Goal: Task Accomplishment & Management: Manage account settings

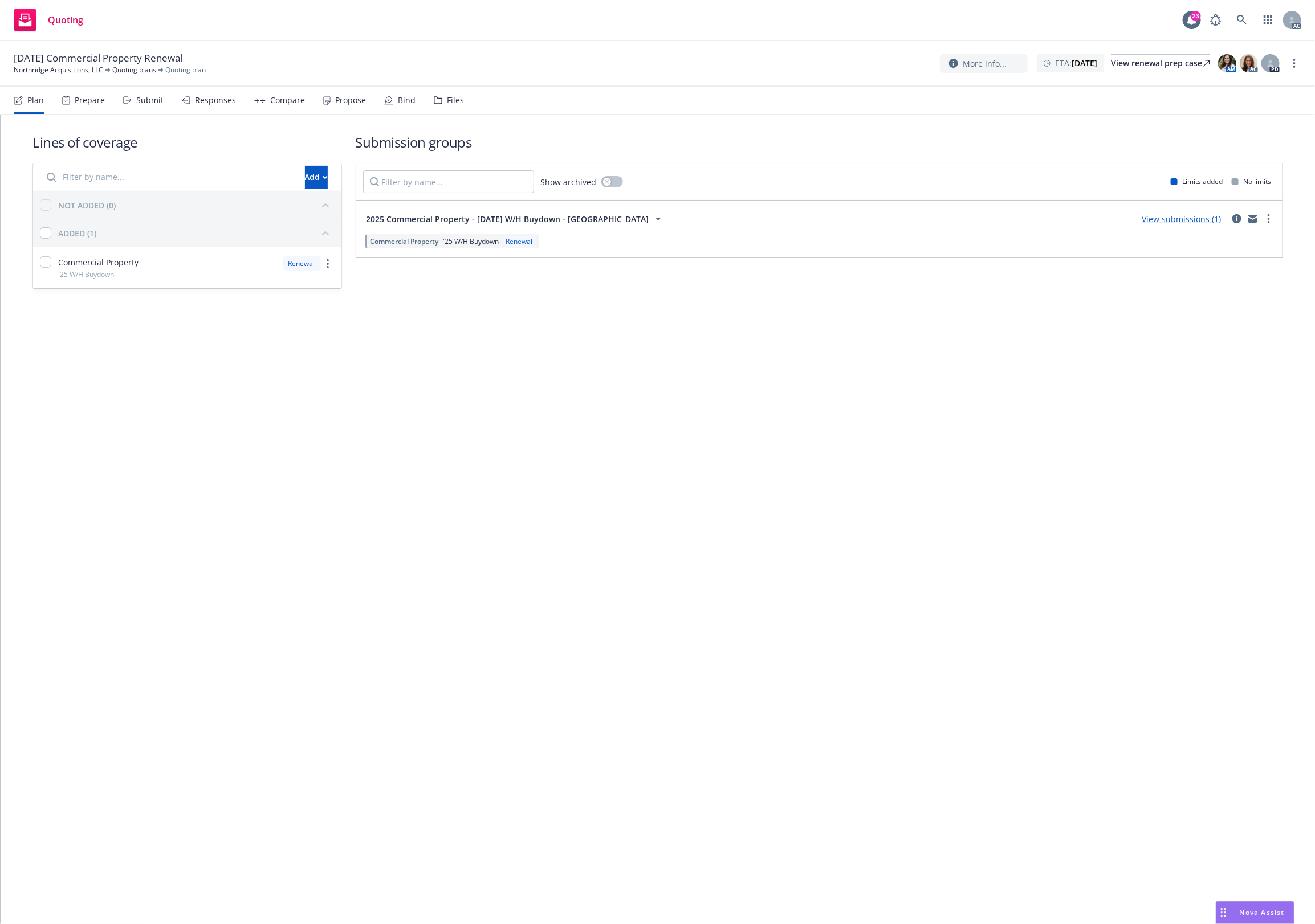
click at [460, 98] on nav "Plan Prepare Submit Responses Compare Propose Bind Files" at bounding box center [658, 100] width 1288 height 27
click at [454, 101] on div "Files" at bounding box center [455, 100] width 17 height 9
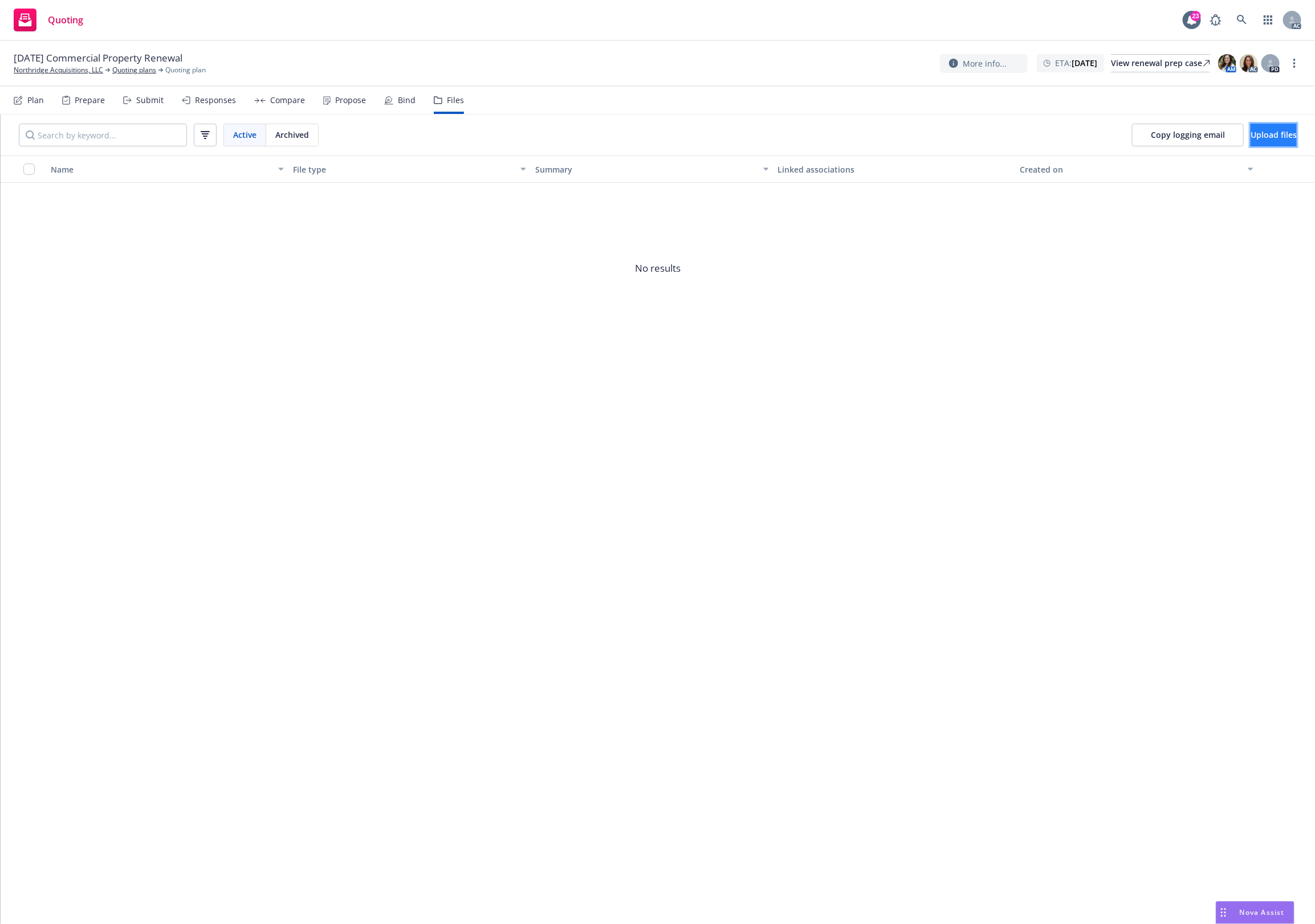
click at [1274, 129] on span "Upload files" at bounding box center [1273, 134] width 46 height 11
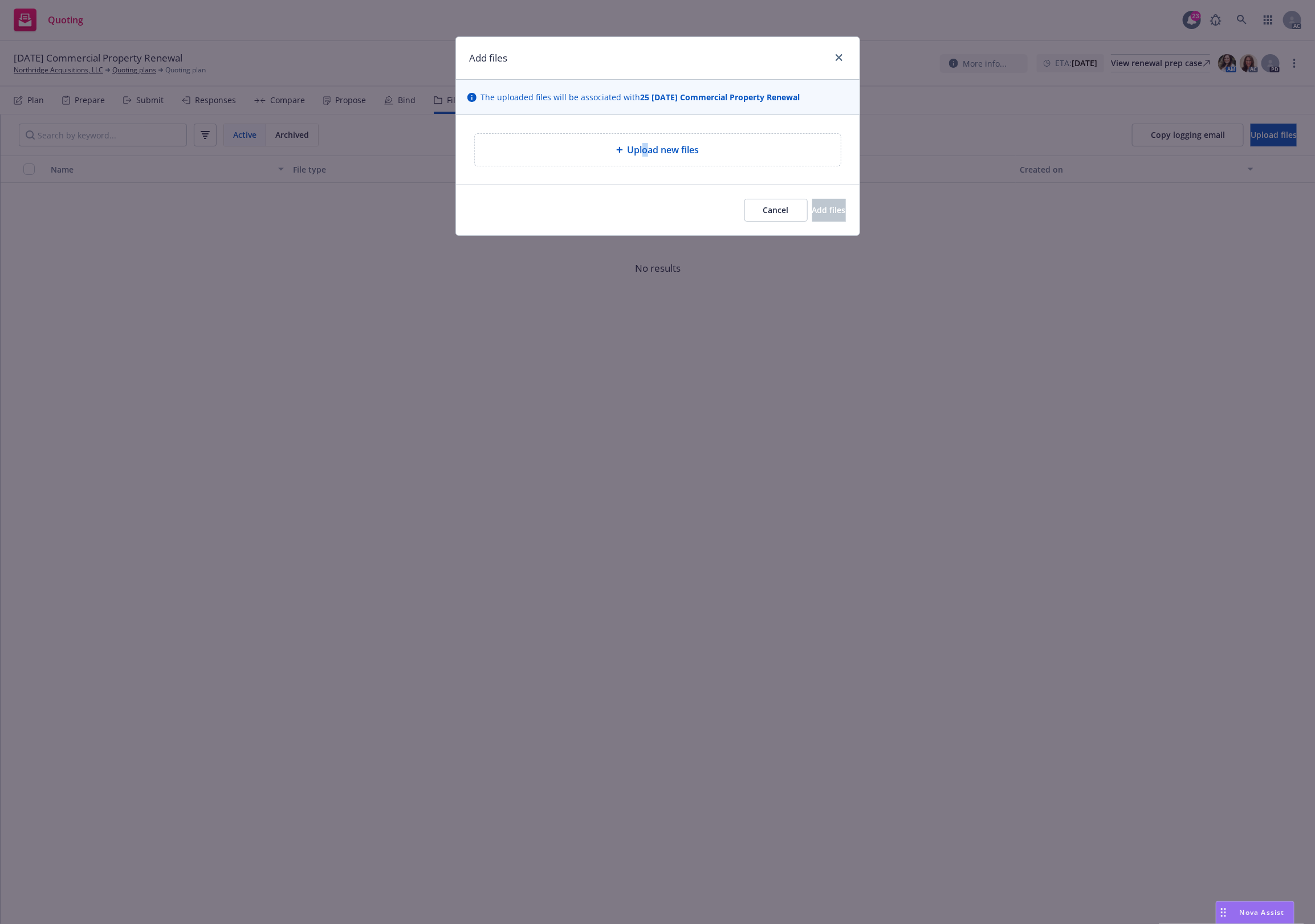
click at [645, 138] on div "Upload new files" at bounding box center [658, 150] width 366 height 32
click at [665, 172] on div "Upload new files" at bounding box center [657, 150] width 403 height 70
click at [682, 156] on span "Upload new files" at bounding box center [663, 150] width 72 height 14
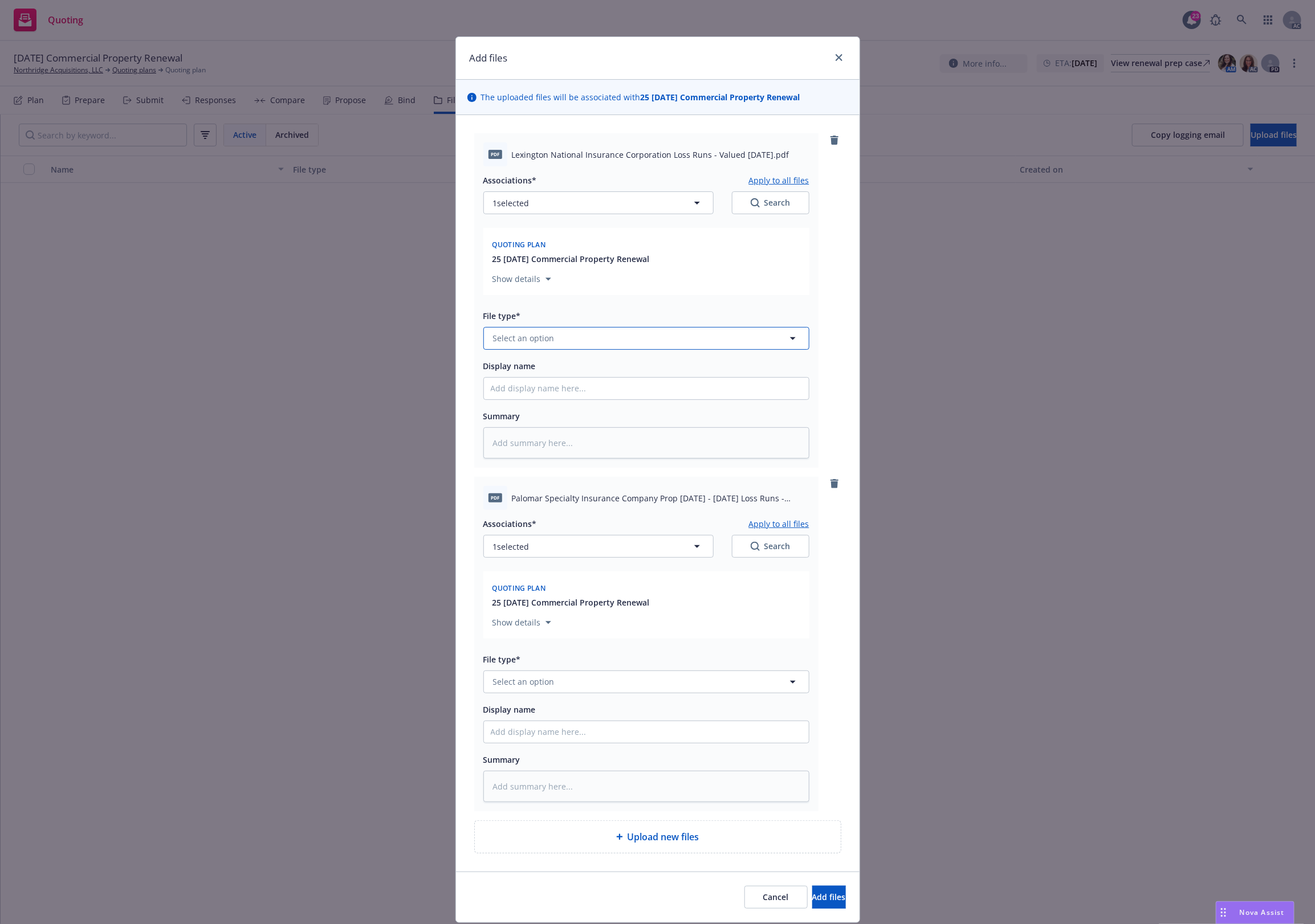
click at [539, 340] on span "Select an option" at bounding box center [524, 338] width 61 height 12
type input "`"
type textarea "x"
paste input "Loss Runs"
type input "Loss Runs"
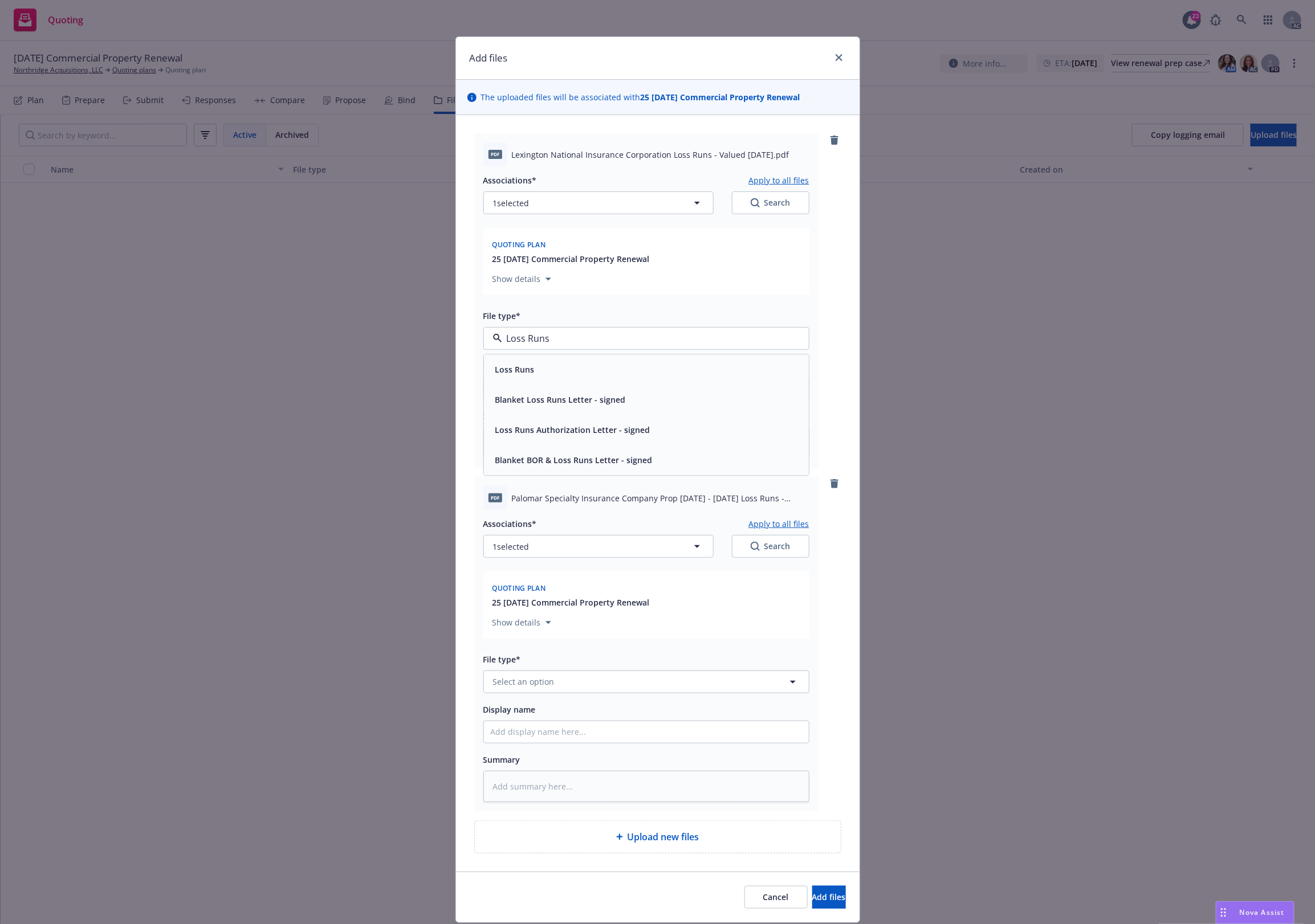
click at [531, 368] on div "Loss Runs" at bounding box center [646, 370] width 311 height 16
type textarea "x"
drag, startPoint x: 571, startPoint y: 675, endPoint x: 565, endPoint y: 676, distance: 6.1
click at [570, 675] on button "Select an option" at bounding box center [646, 682] width 326 height 23
paste input "Loss Runs"
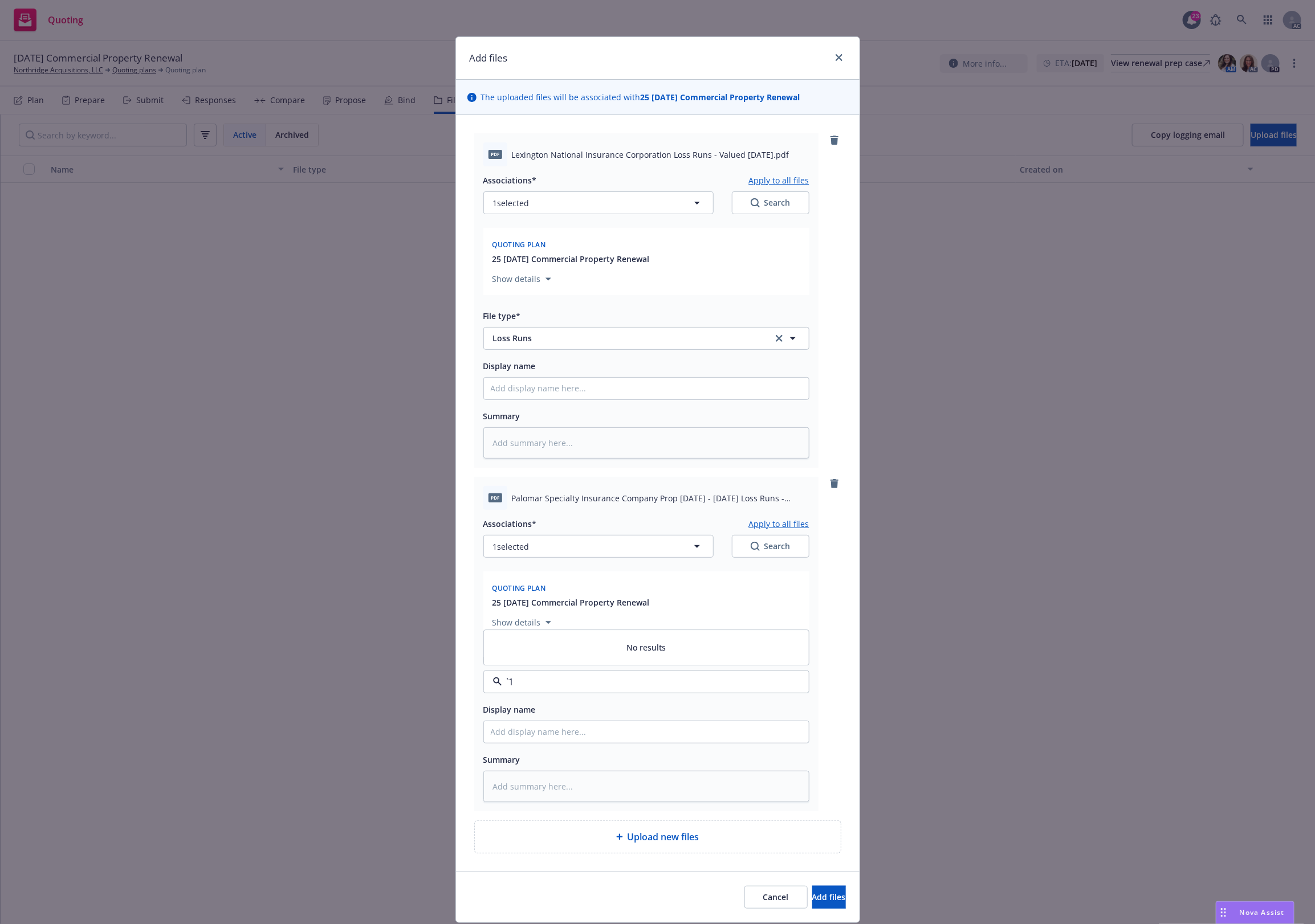
type input "Loss Runs"
click at [544, 562] on div "Loss Runs" at bounding box center [646, 560] width 311 height 16
click at [672, 547] on button "1 selected" at bounding box center [599, 546] width 230 height 23
type textarea "x"
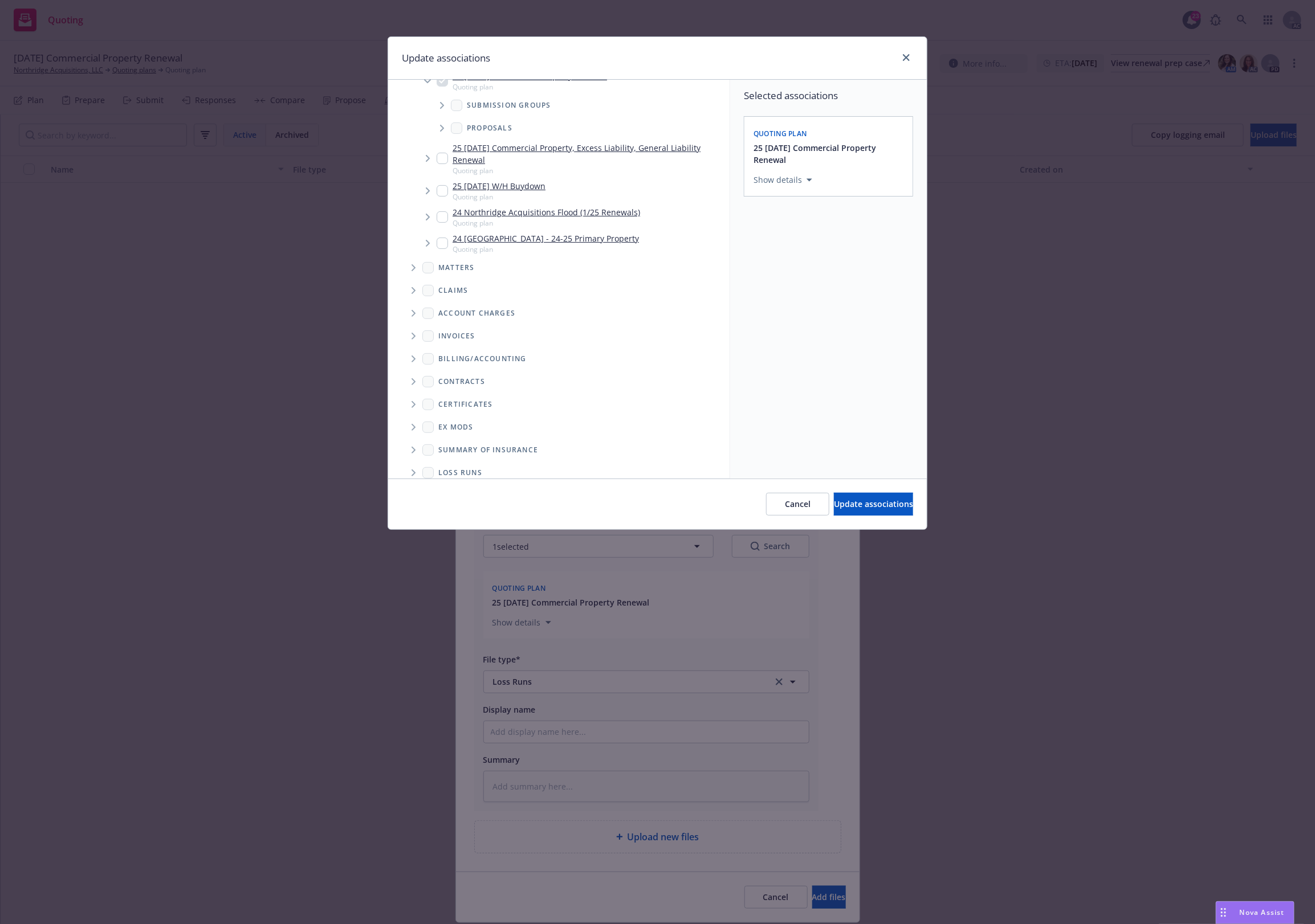
scroll to position [148, 0]
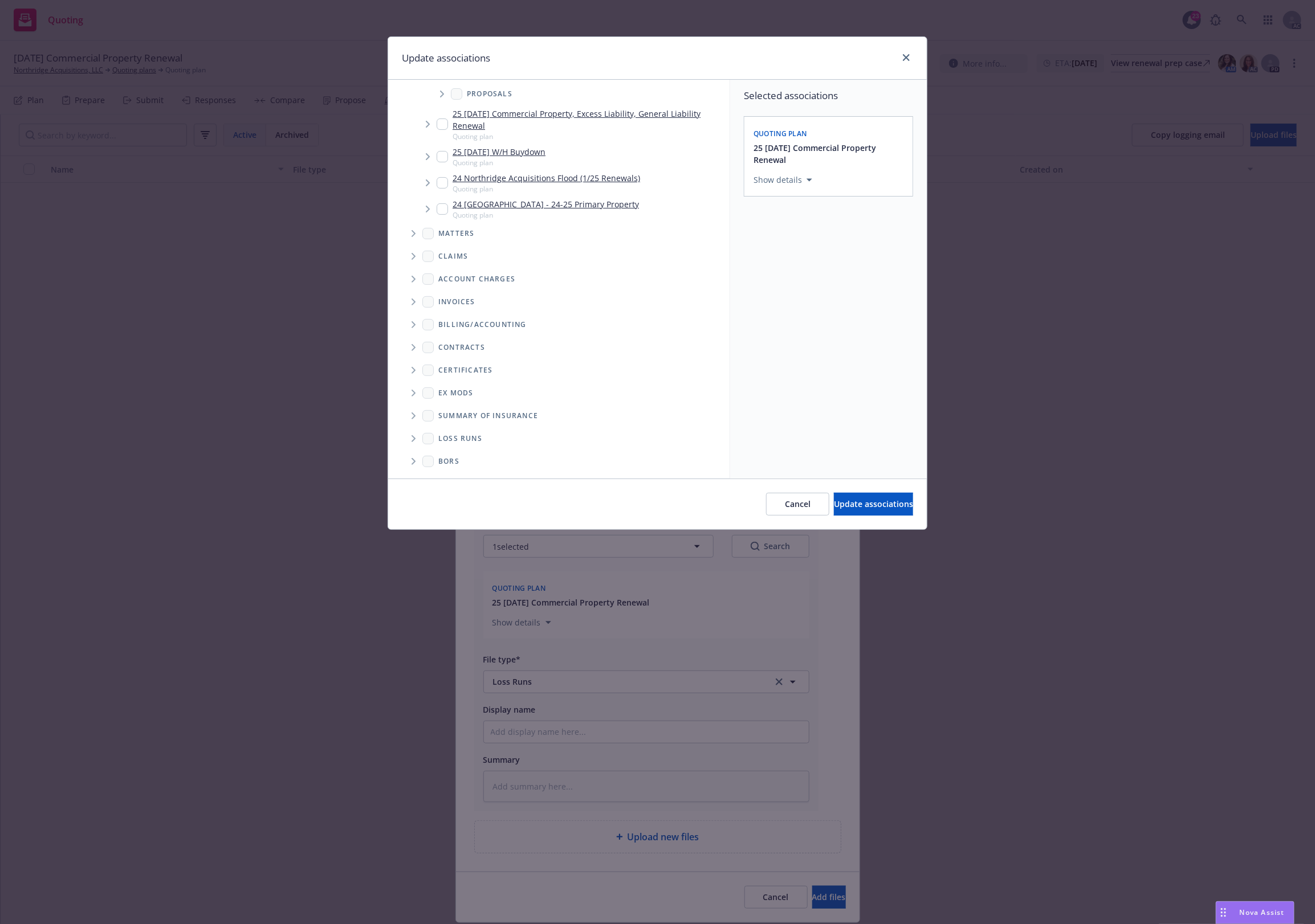
click at [417, 434] on span "Folder Tree Example" at bounding box center [413, 439] width 18 height 18
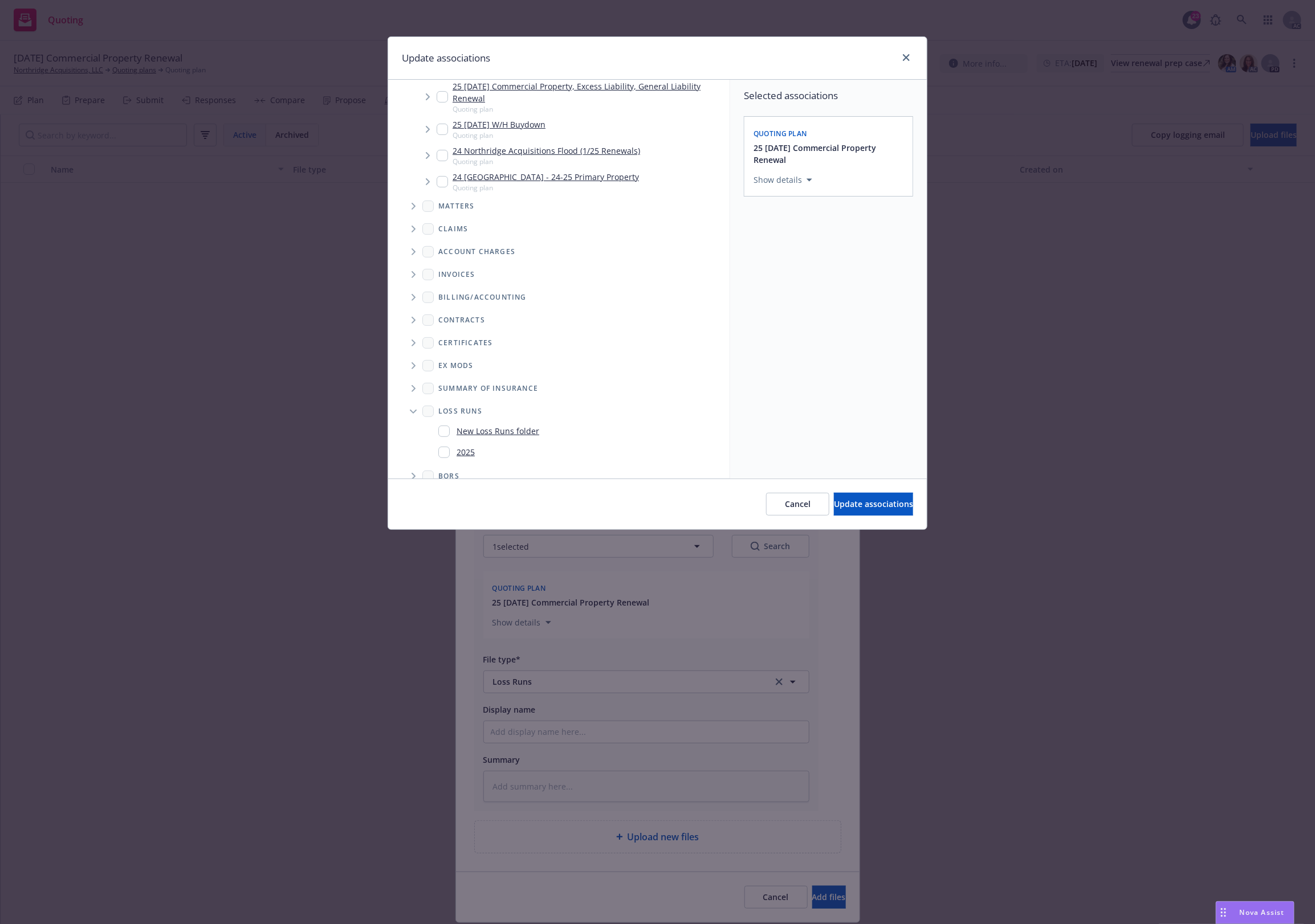
scroll to position [191, 0]
drag, startPoint x: 462, startPoint y: 435, endPoint x: 475, endPoint y: 436, distance: 13.0
click at [465, 435] on link "2025" at bounding box center [465, 437] width 18 height 12
checkbox input "true"
click at [834, 491] on div "Cancel Update associations" at bounding box center [657, 504] width 539 height 51
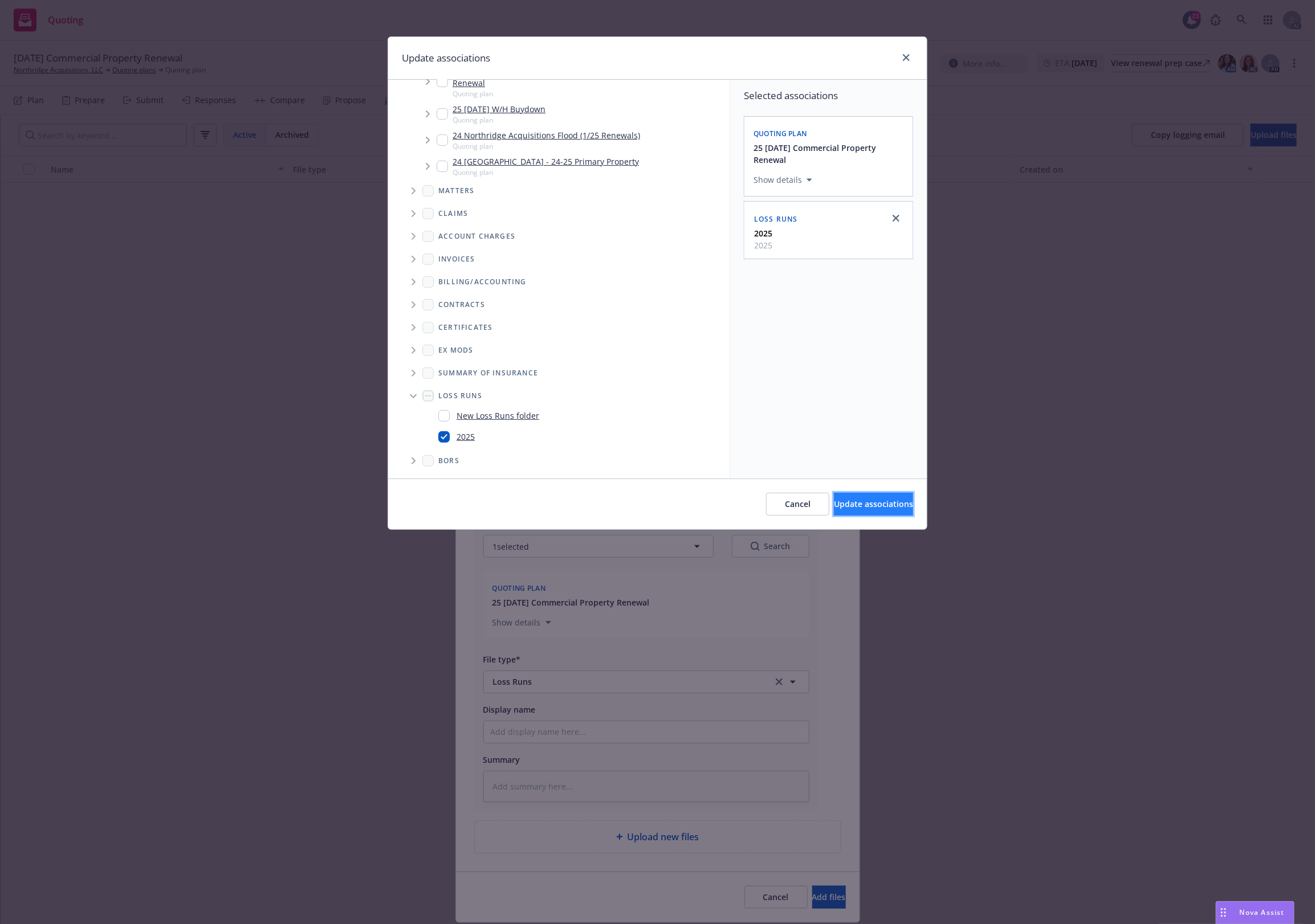
click at [834, 506] on span "Update associations" at bounding box center [873, 504] width 79 height 11
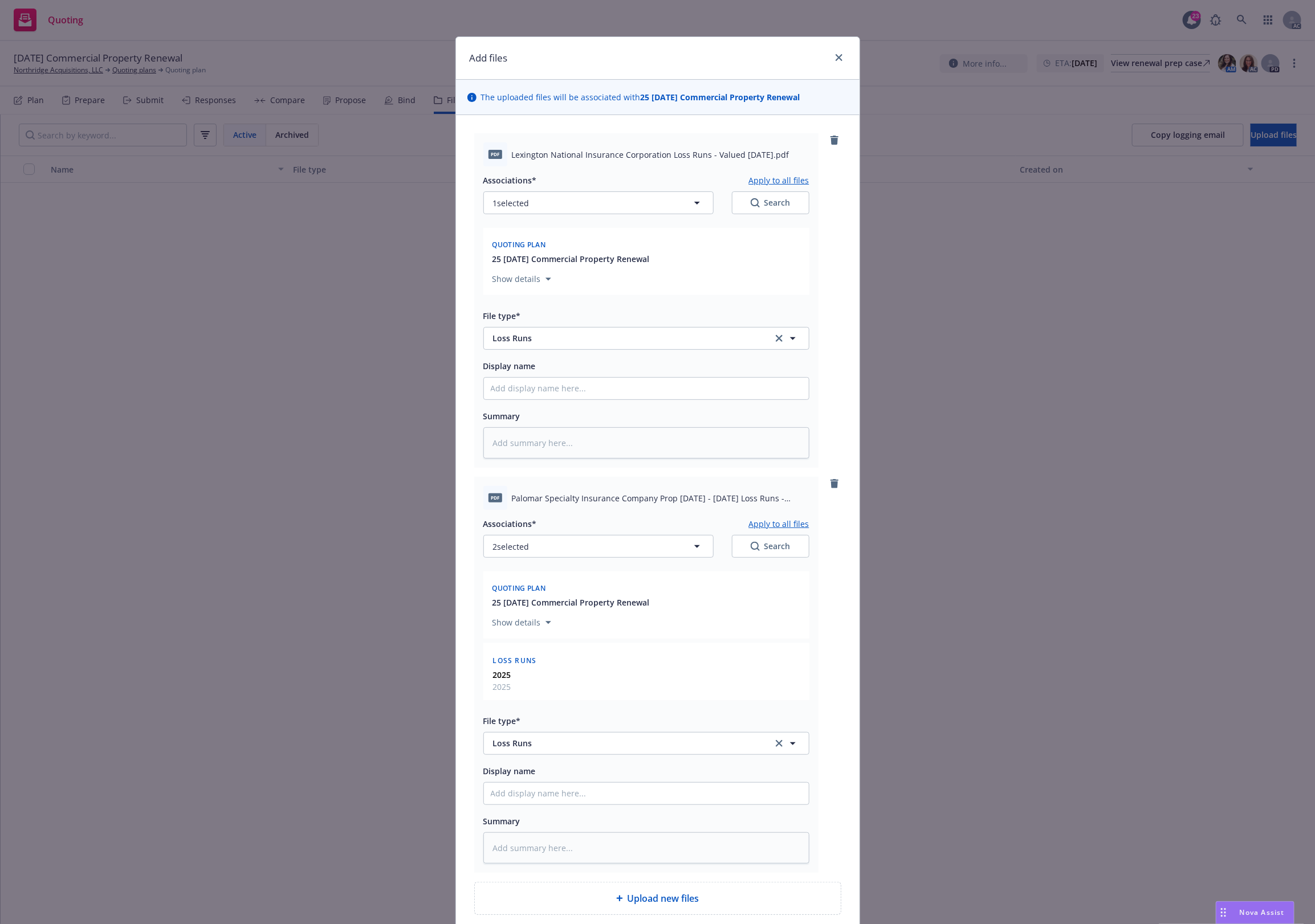
click at [773, 520] on button "Apply to all files" at bounding box center [779, 524] width 60 height 14
type textarea "x"
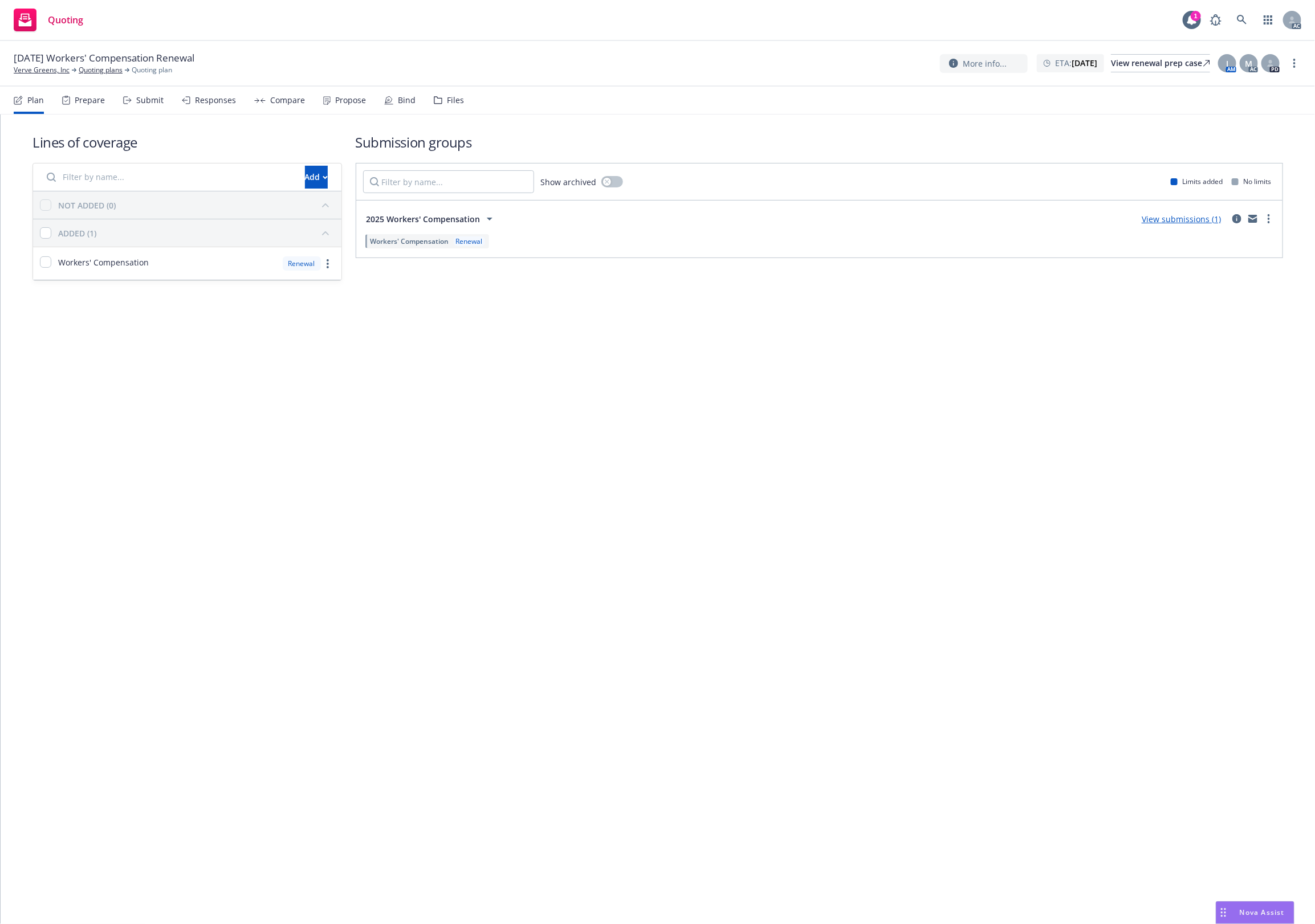
click at [463, 106] on nav "Plan Prepare Submit Responses Compare Propose Bind Files" at bounding box center [658, 100] width 1288 height 27
click at [447, 98] on div "Files" at bounding box center [455, 100] width 17 height 9
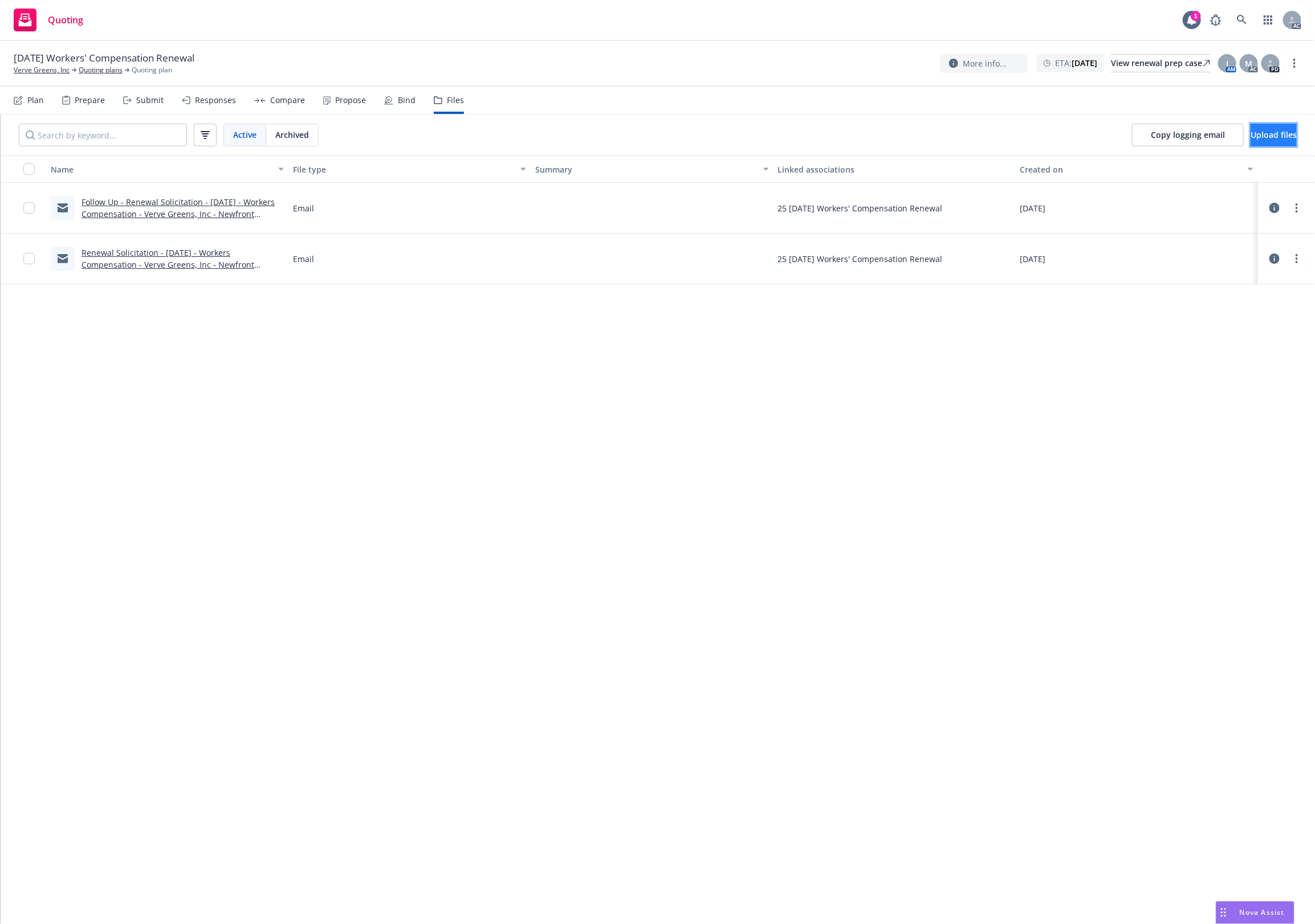
click at [1052, 138] on span "Upload files" at bounding box center [1273, 134] width 46 height 11
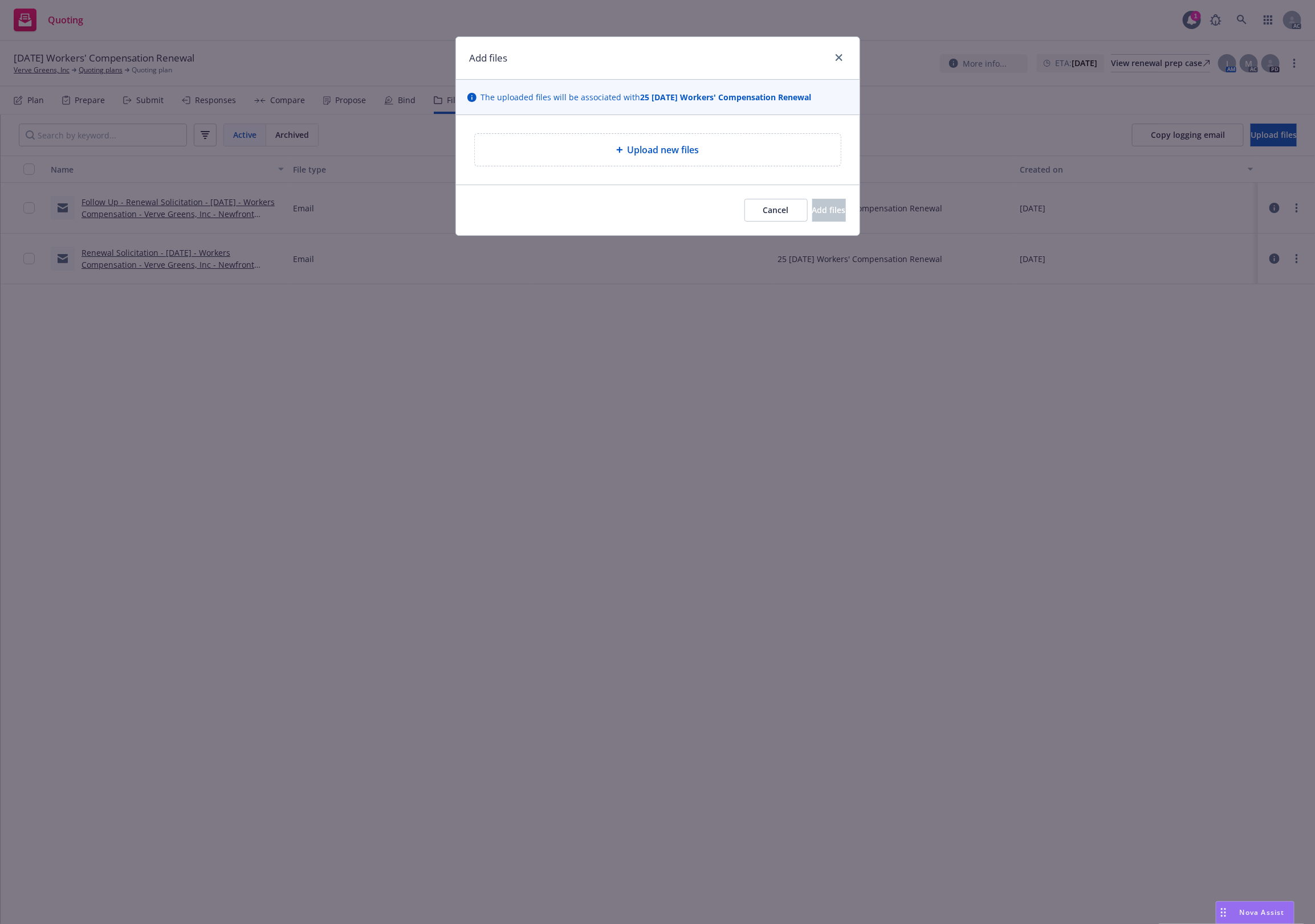
click at [682, 156] on span "Upload new files" at bounding box center [663, 150] width 72 height 14
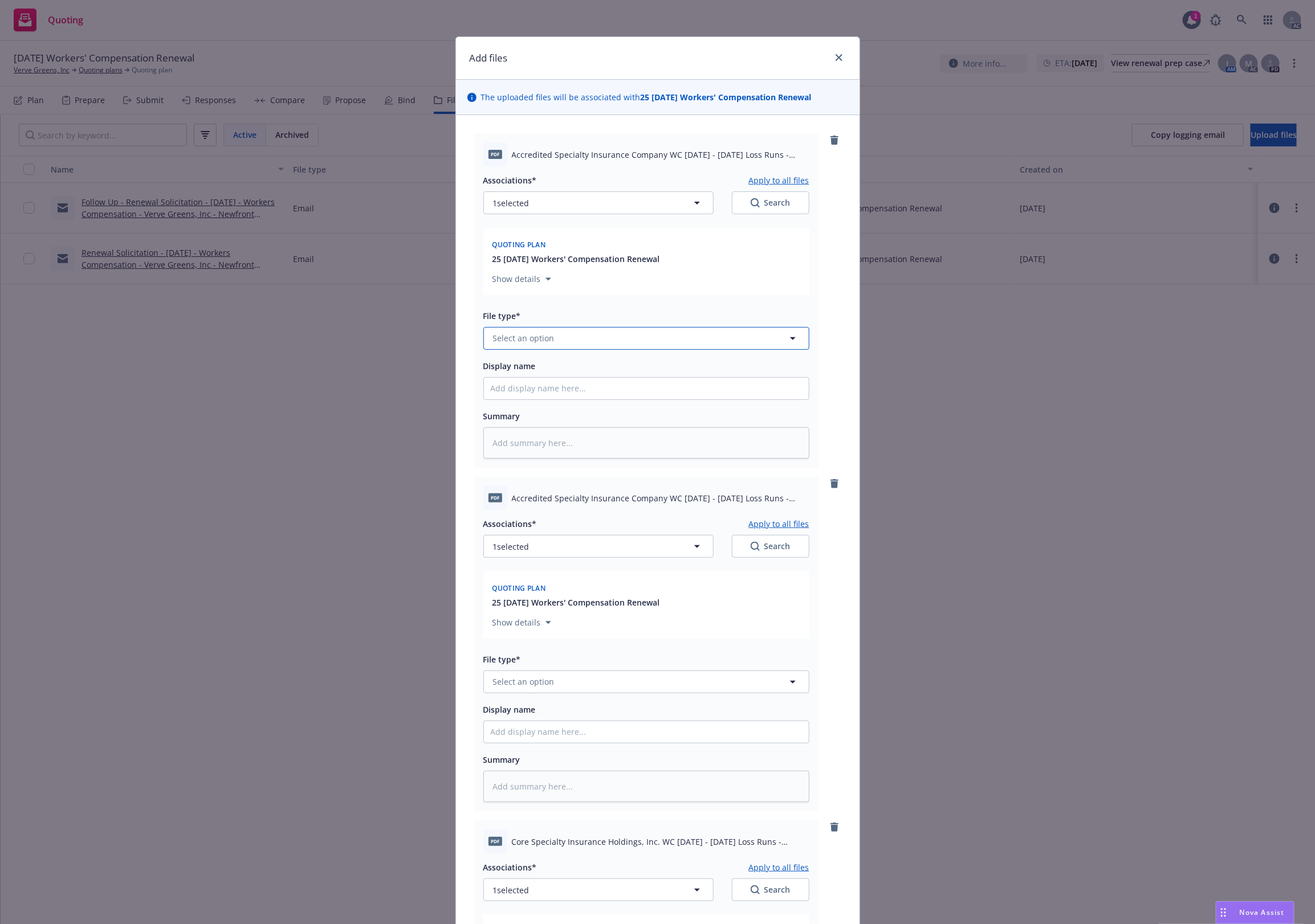
click at [603, 329] on button "Select an option" at bounding box center [646, 339] width 326 height 23
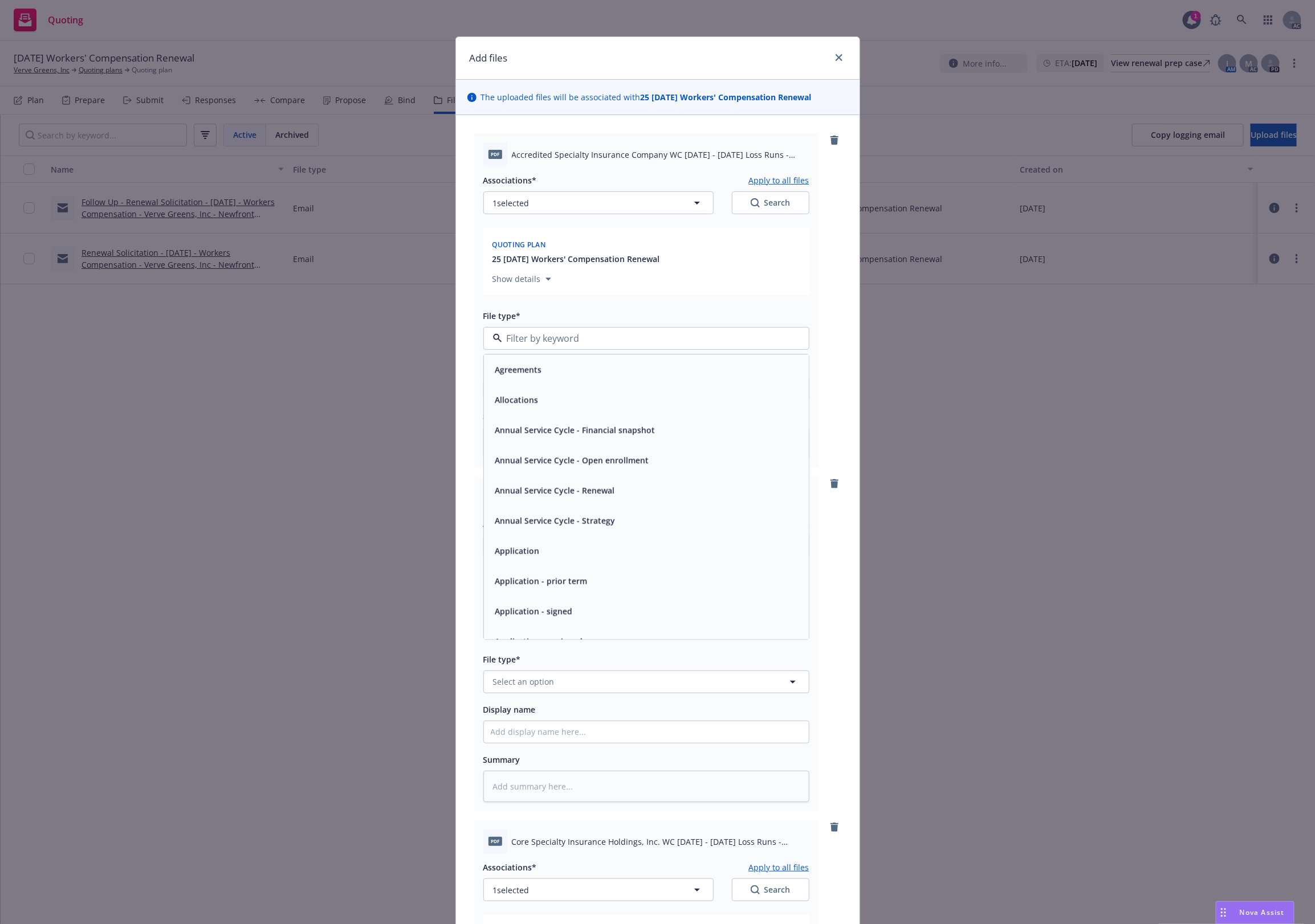
type input "`"
type textarea "x"
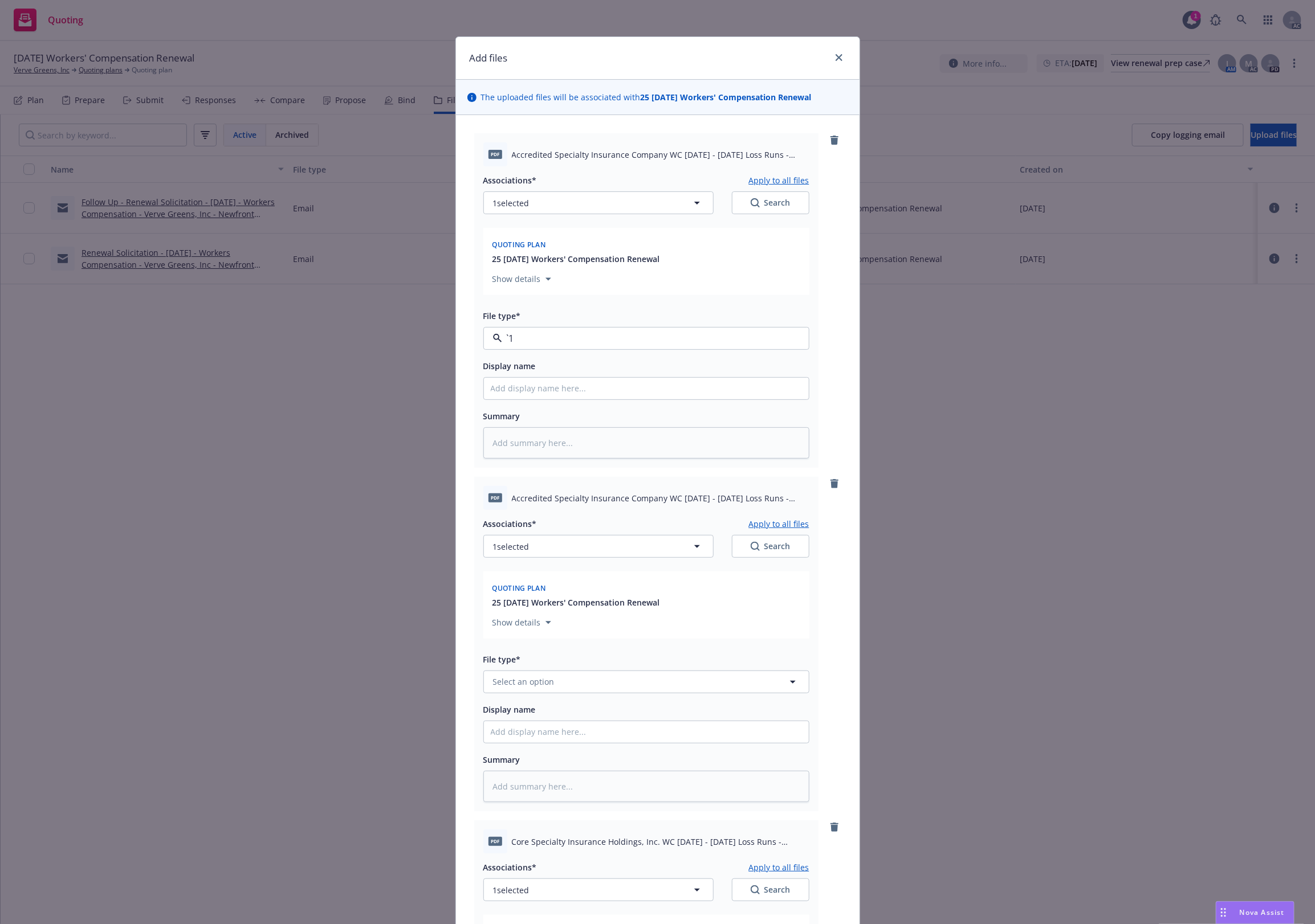
paste input "Loss Runs"
type input "Loss Runs"
click at [554, 371] on div "Loss Runs" at bounding box center [646, 370] width 311 height 16
type textarea "x"
click at [596, 682] on button "Select an option" at bounding box center [646, 682] width 326 height 23
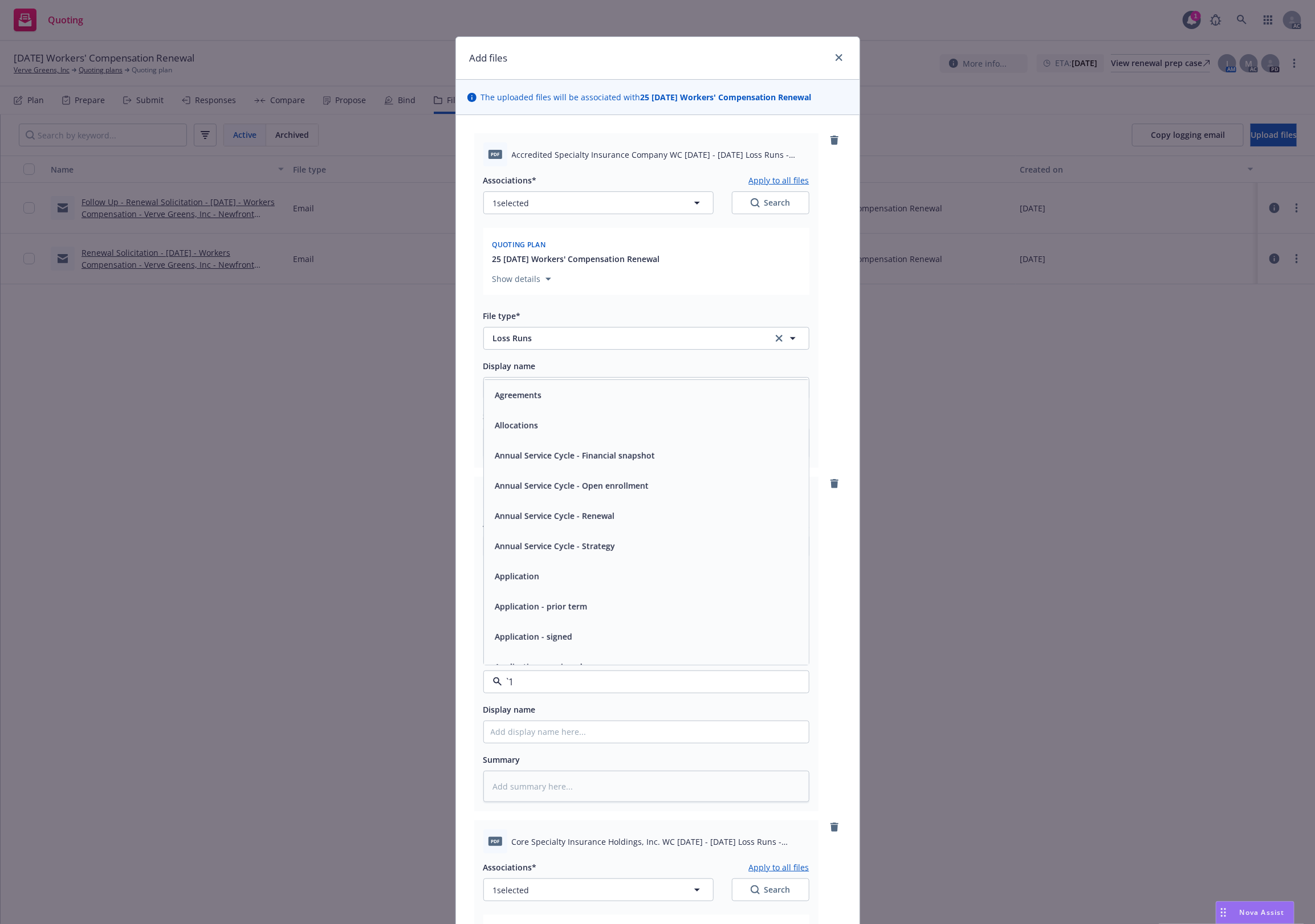
paste input "Loss Runs"
type input "Loss Runs"
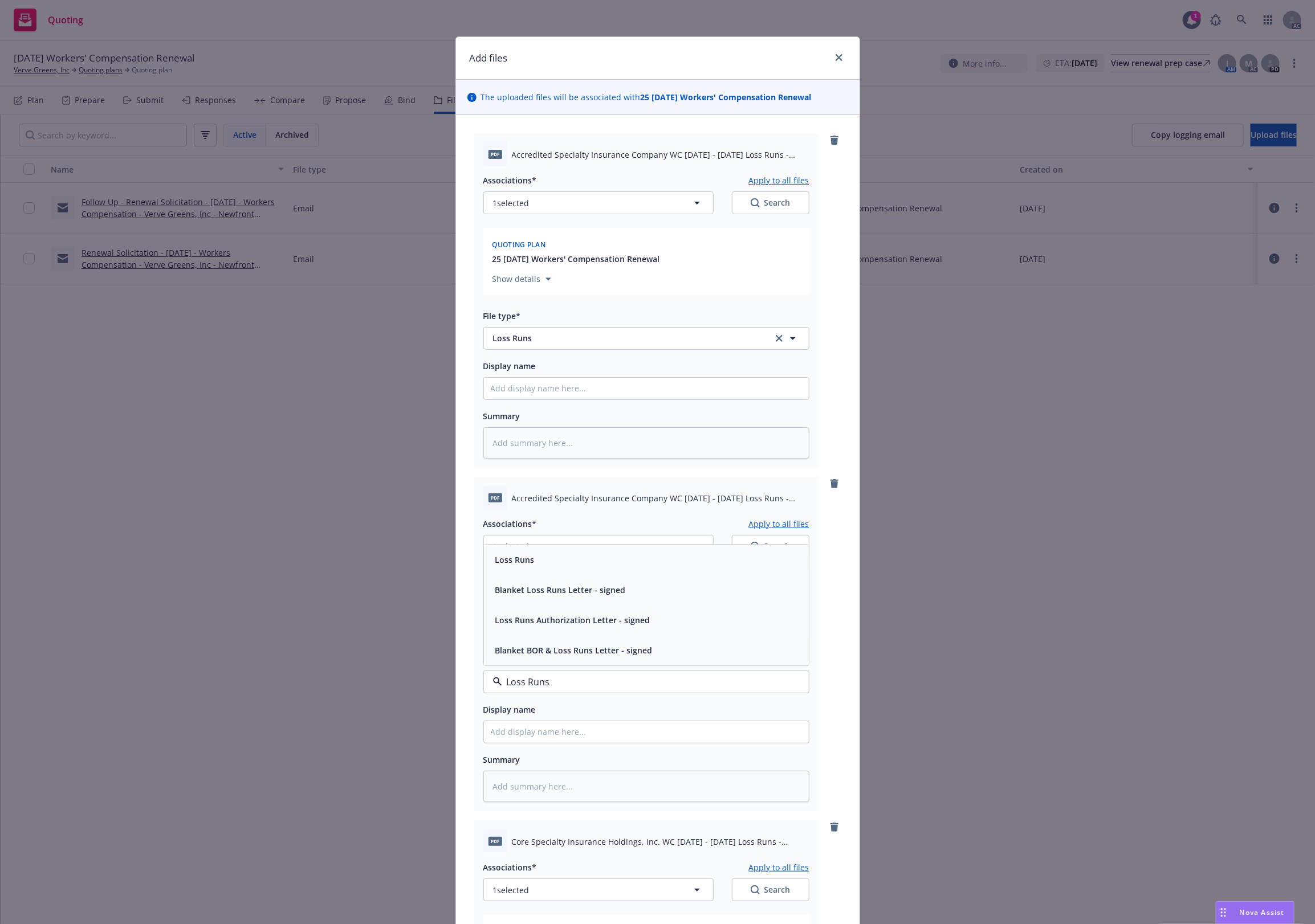
click at [547, 563] on div "Loss Runs" at bounding box center [646, 560] width 311 height 16
type textarea "x"
drag, startPoint x: 530, startPoint y: 678, endPoint x: 489, endPoint y: 677, distance: 41.0
click at [493, 677] on span "Loss Runs" at bounding box center [625, 682] width 264 height 12
type textarea "x"
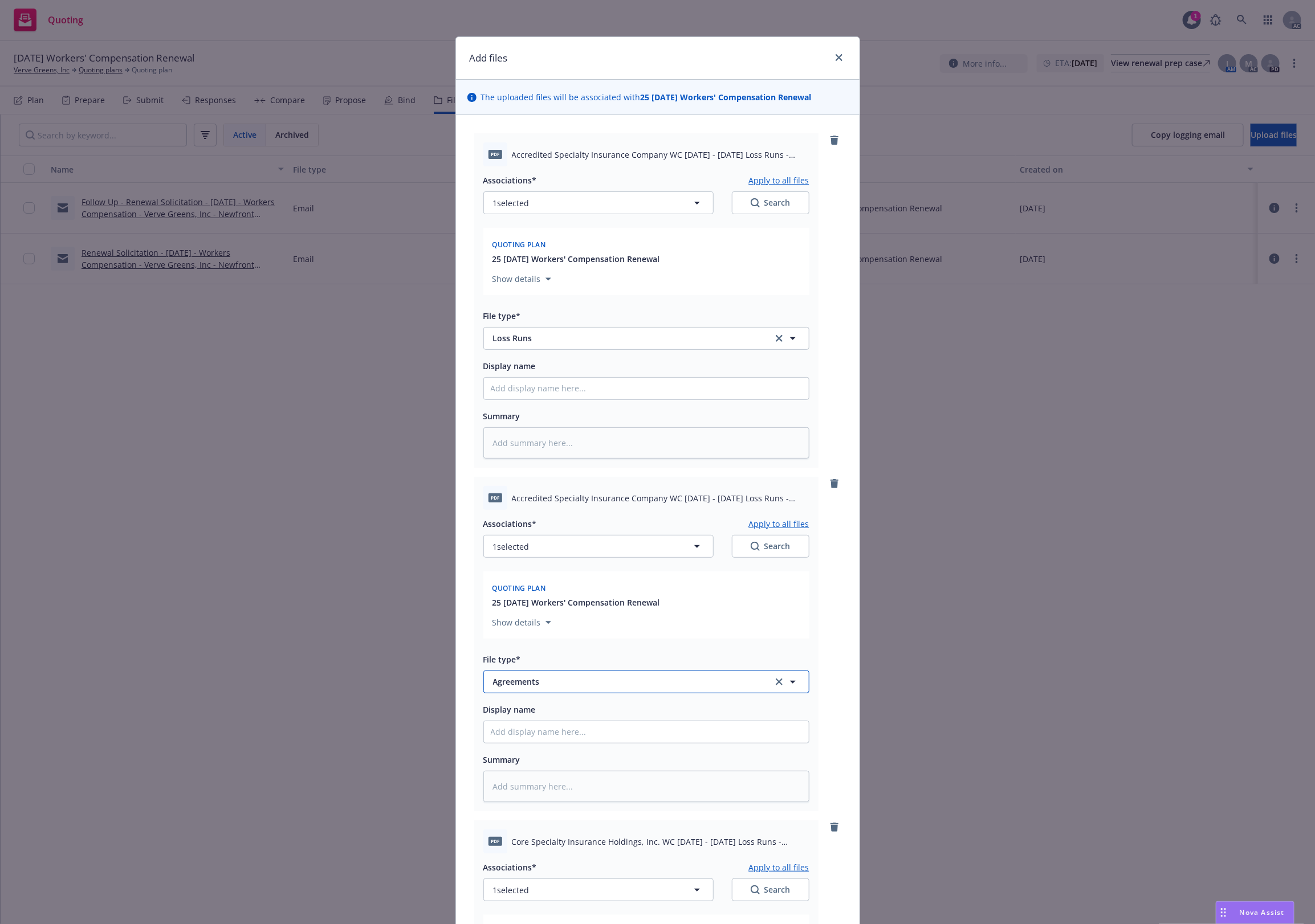
click at [538, 683] on span "Agreements" at bounding box center [625, 682] width 264 height 12
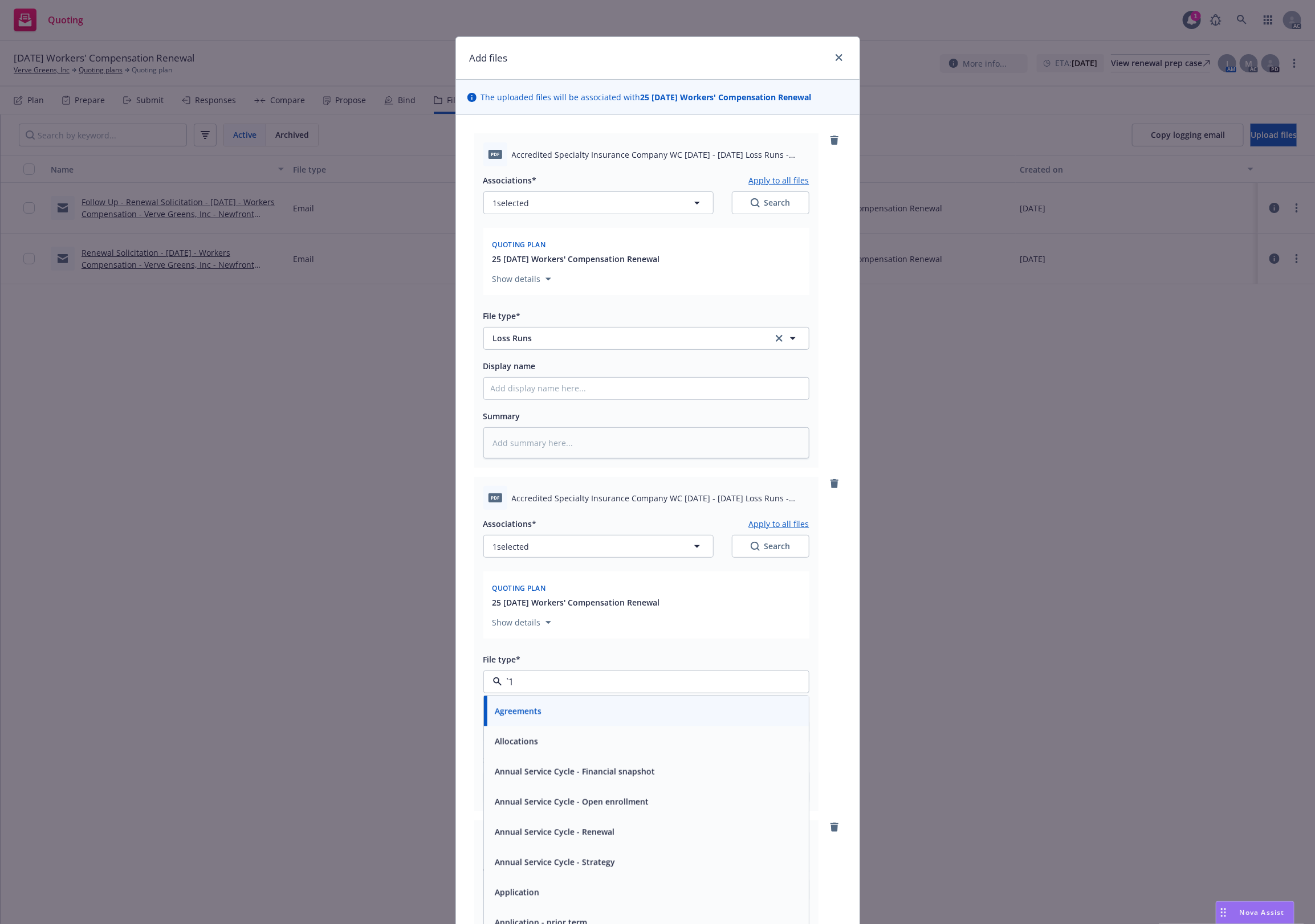
paste input "Loss Runs"
type input "Loss Runs"
drag, startPoint x: 555, startPoint y: 684, endPoint x: 471, endPoint y: 681, distance: 84.1
click at [474, 681] on div "pdf Accredited Specialty Insurance Company WC 2024 - 2025 Loss Runs - Valued 20…" at bounding box center [646, 644] width 344 height 335
click at [530, 707] on div "Loss Runs" at bounding box center [513, 713] width 46 height 16
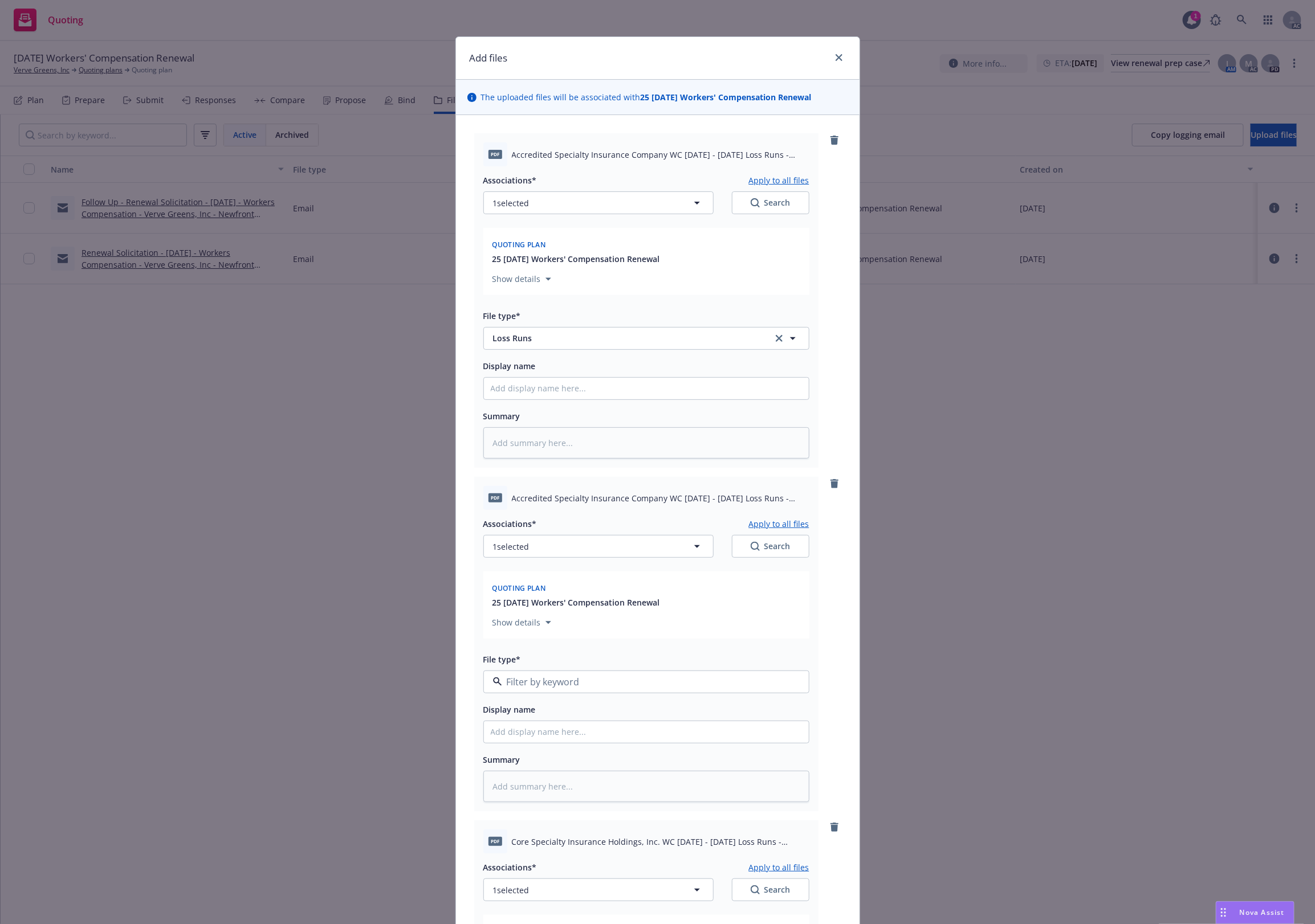
type textarea "x"
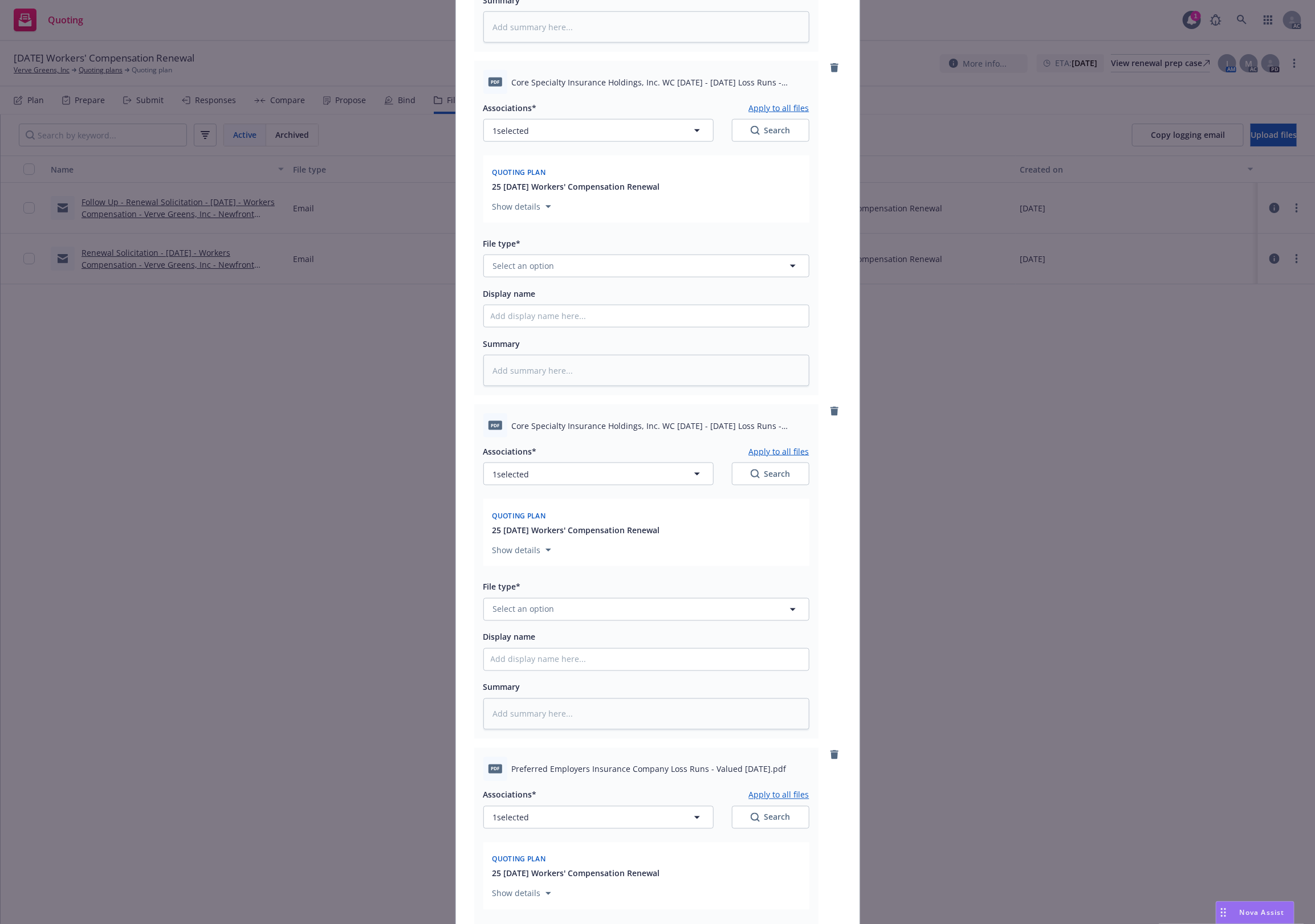
scroll to position [949, 0]
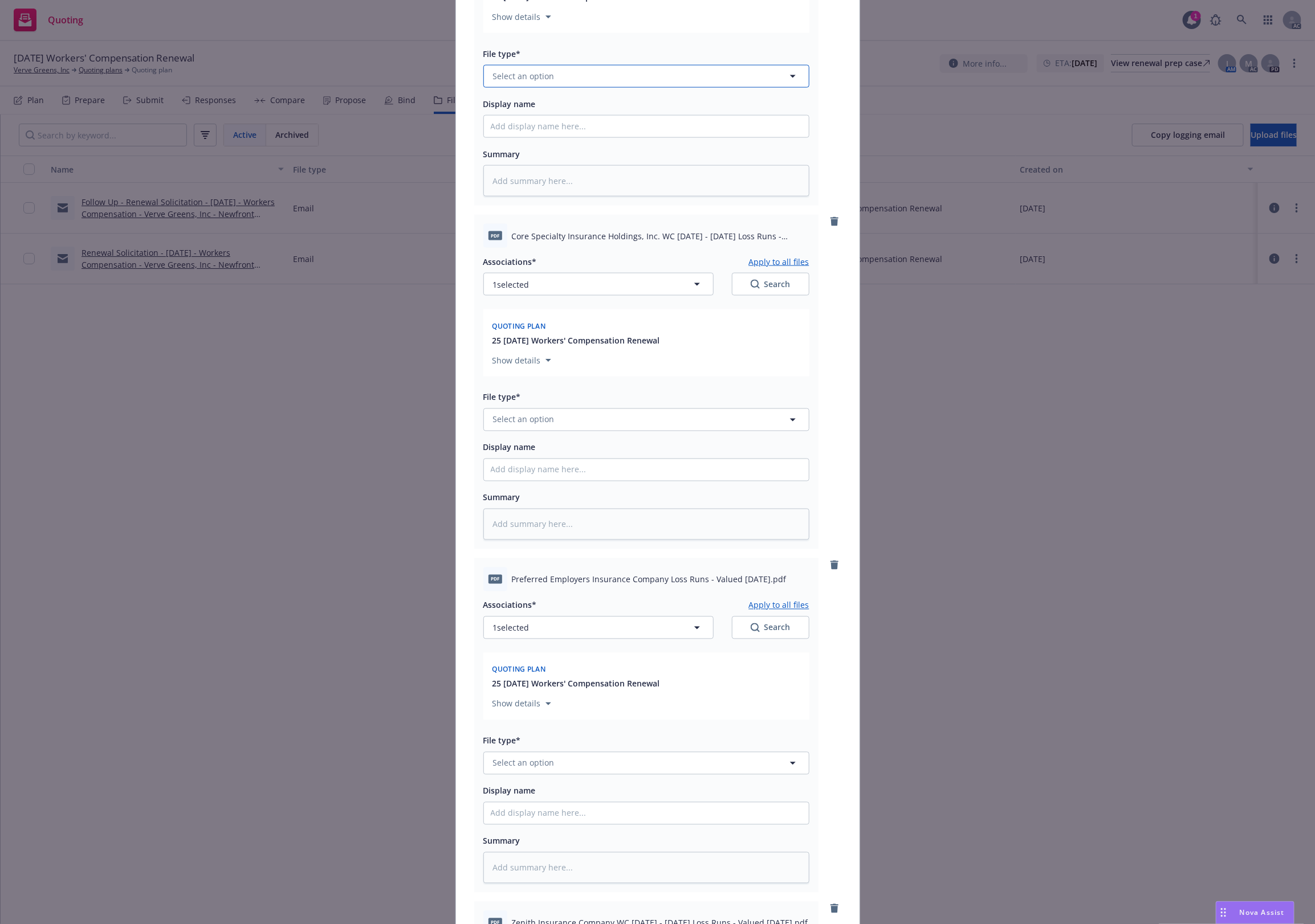
click at [554, 73] on button "Select an option" at bounding box center [646, 77] width 326 height 23
paste input "Loss Runs"
type input "Loss Runs"
click at [530, 109] on div "Loss Runs" at bounding box center [513, 108] width 46 height 16
type textarea "x"
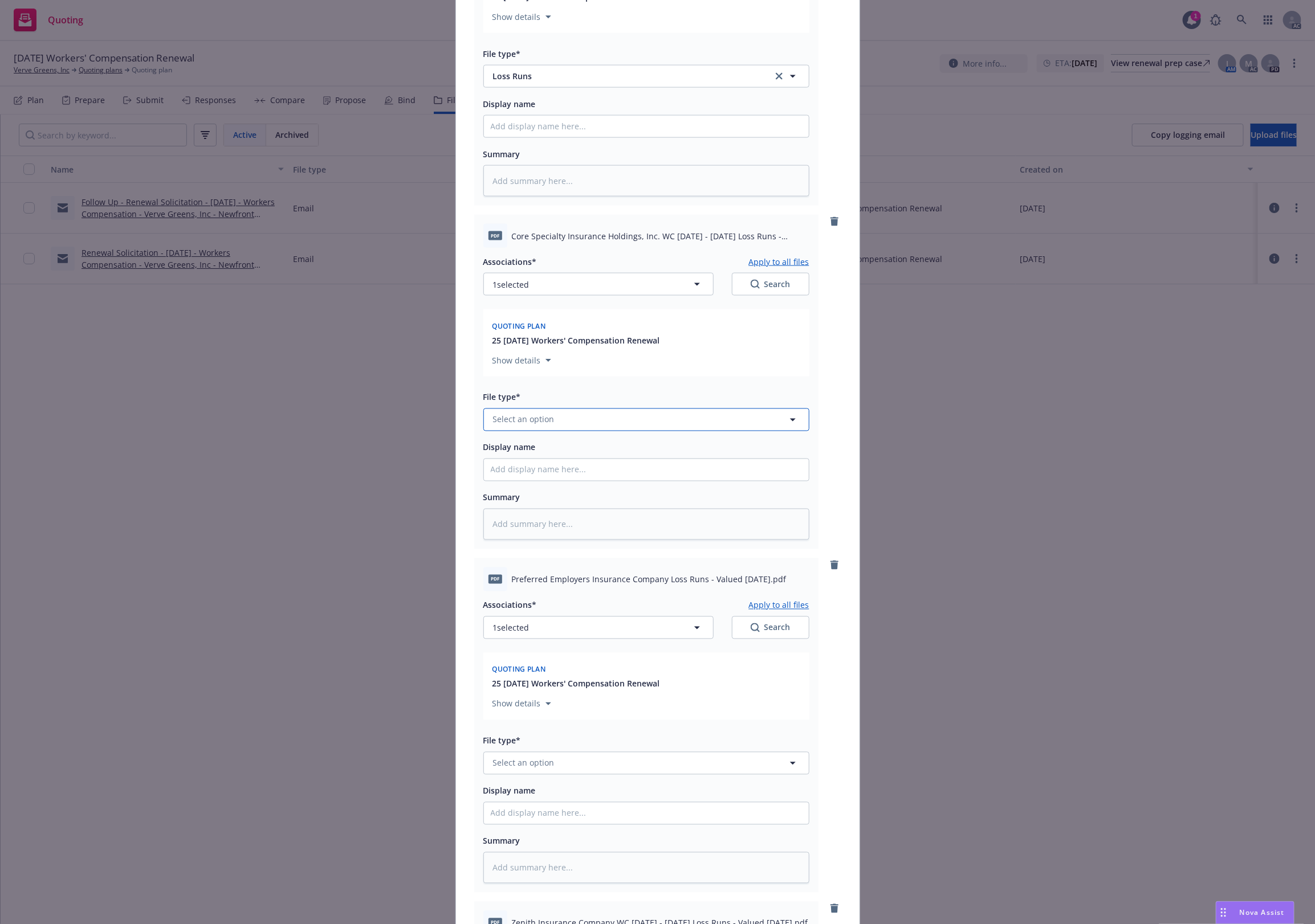
click at [534, 416] on span "Select an option" at bounding box center [524, 420] width 61 height 12
paste input "Loss Runs"
type input "Loss Runs"
click at [506, 456] on span "Loss Runs" at bounding box center [515, 451] width 39 height 12
type textarea "x"
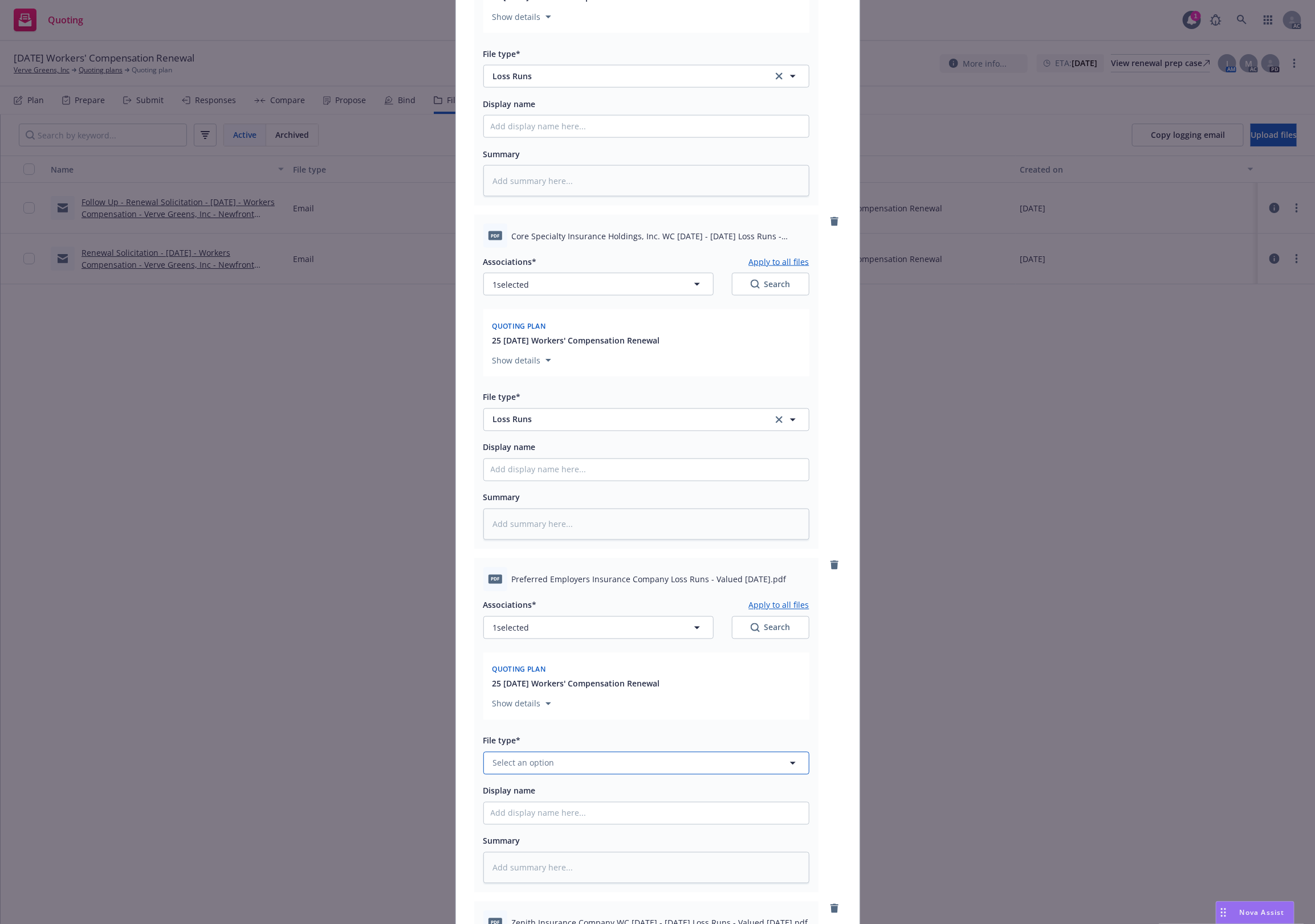
click at [523, 739] on span "Select an option" at bounding box center [524, 763] width 61 height 12
paste input "Loss Runs"
type input "Loss Runs"
click at [494, 630] on div "Loss Runs" at bounding box center [646, 642] width 325 height 30
type textarea "x"
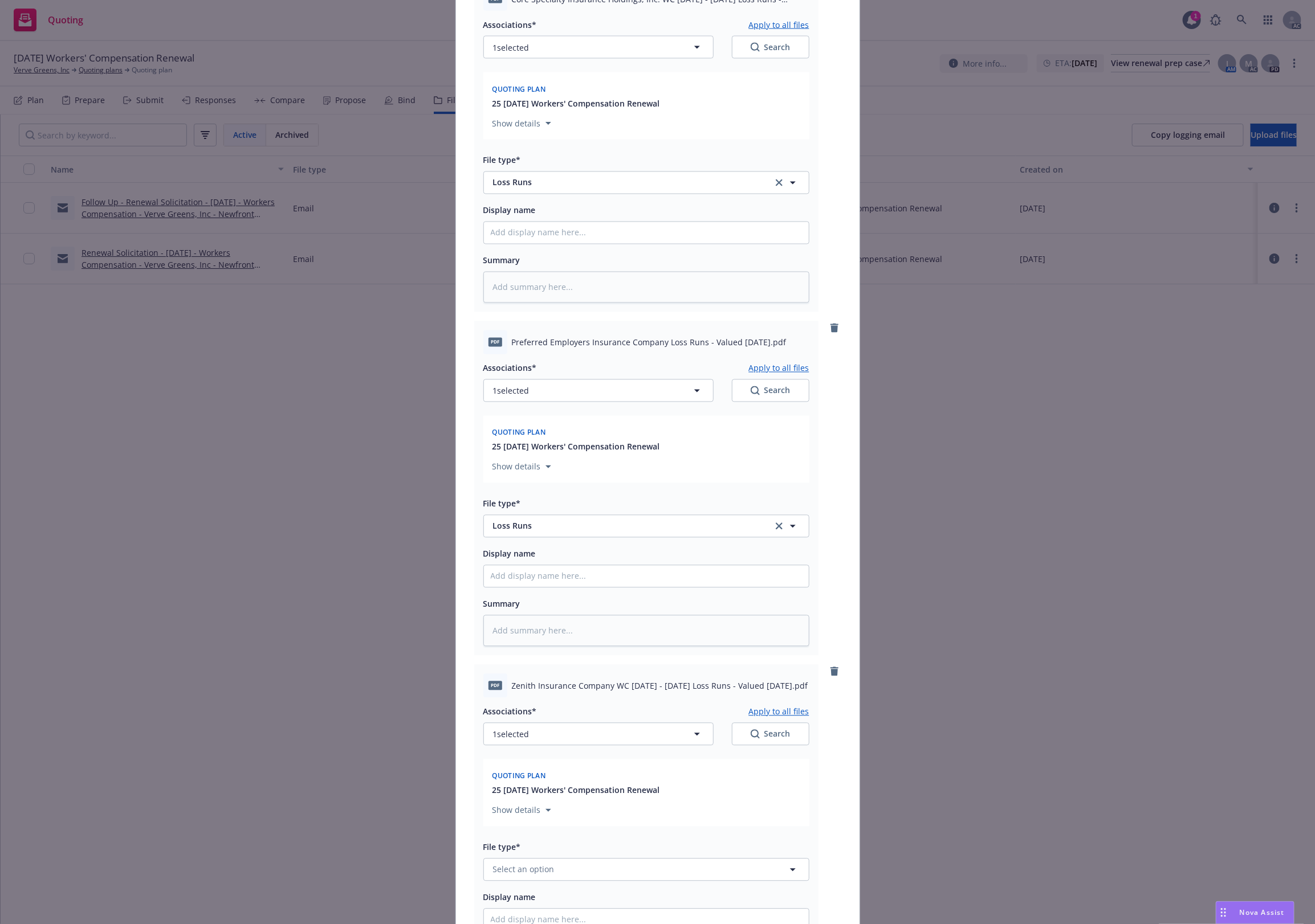
scroll to position [1411, 0]
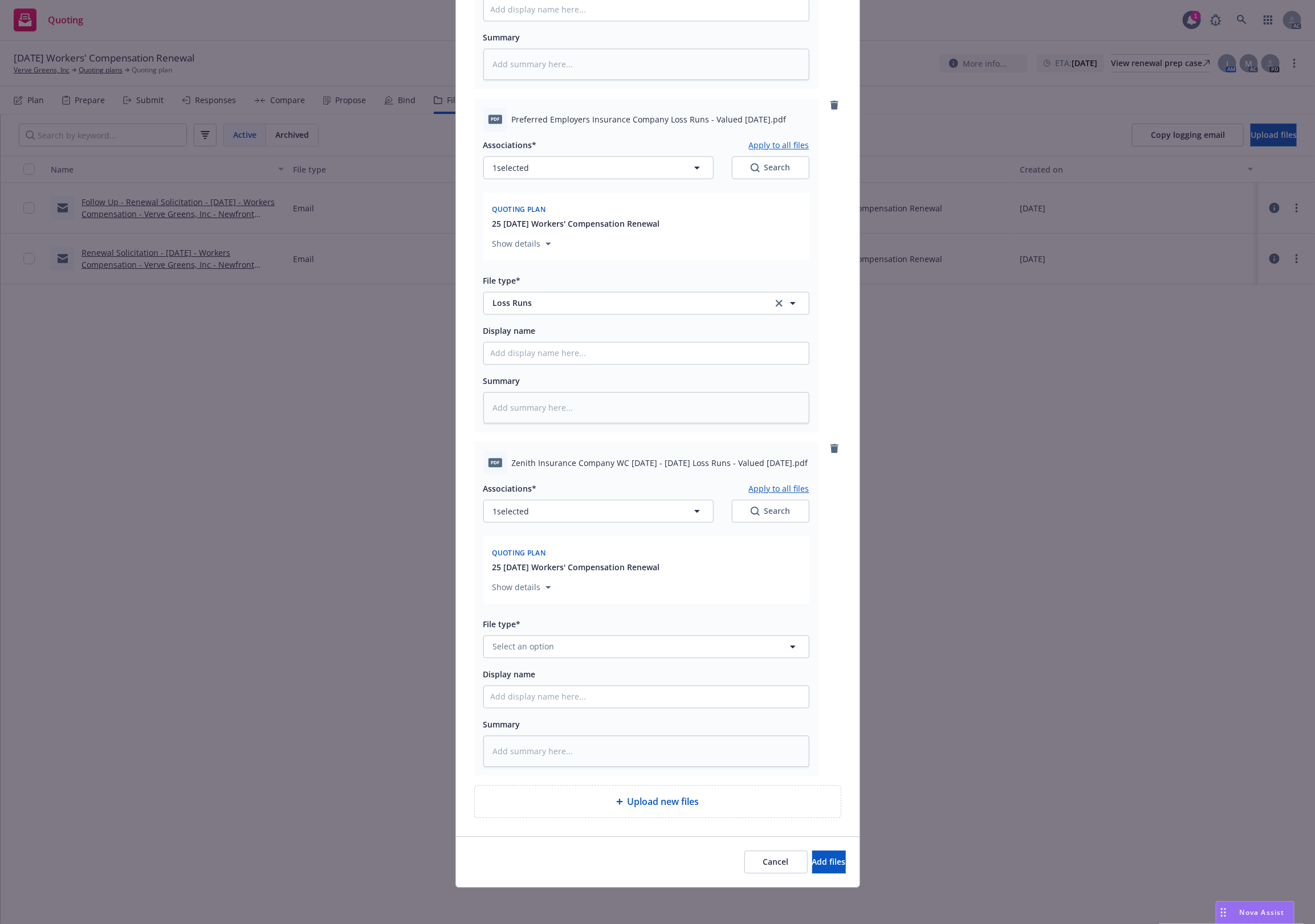
click at [564, 632] on div "File type* Select an option" at bounding box center [646, 637] width 326 height 41
click at [526, 640] on span "Select an option" at bounding box center [524, 646] width 61 height 12
paste input "Loss Runs"
type input "Loss Runs"
click at [558, 518] on div "Loss Runs" at bounding box center [646, 525] width 311 height 16
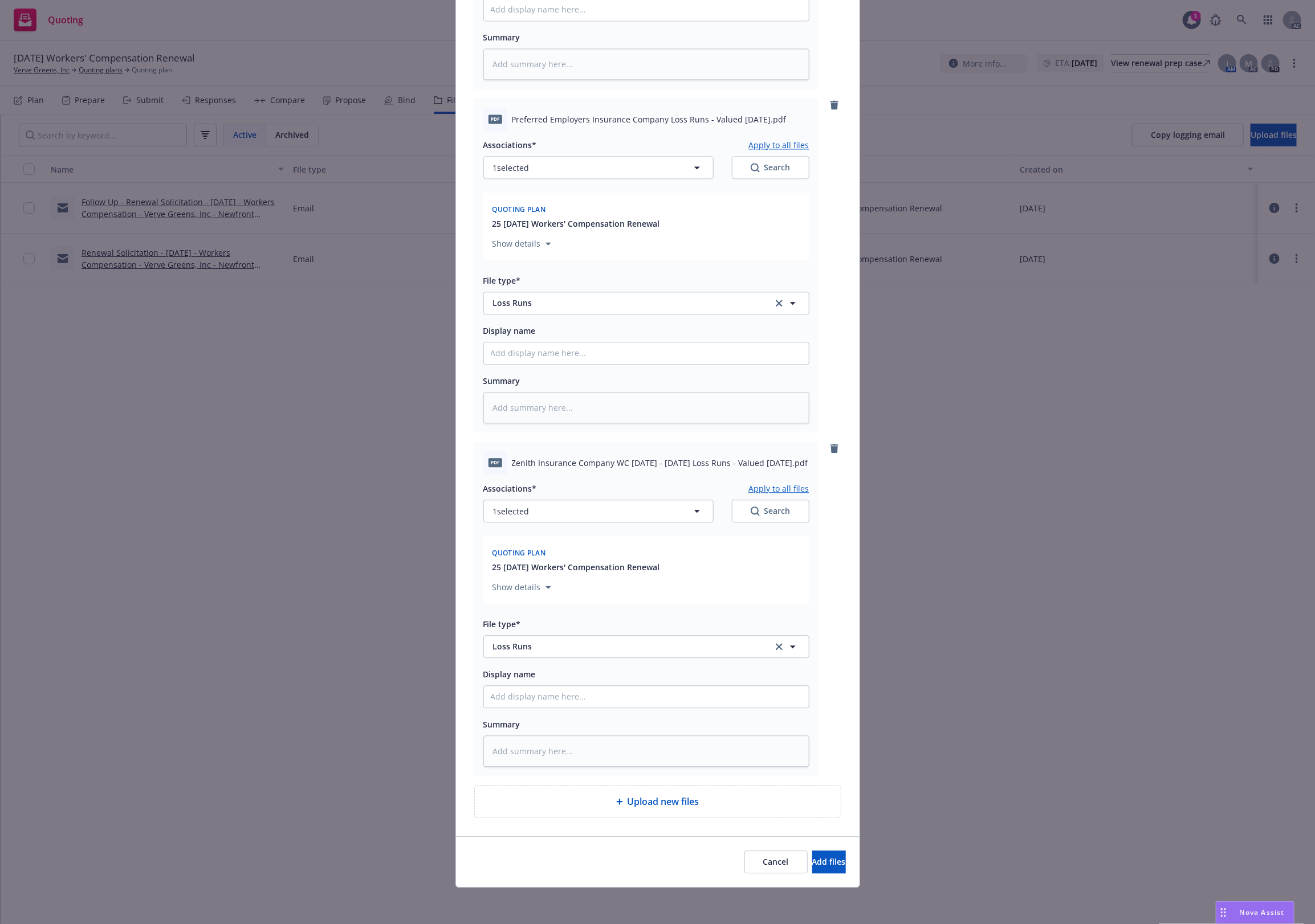
drag, startPoint x: 774, startPoint y: 486, endPoint x: 755, endPoint y: 486, distance: 19.0
click at [774, 486] on button "Apply to all files" at bounding box center [779, 489] width 60 height 14
click at [673, 511] on button "1 selected" at bounding box center [599, 511] width 230 height 23
type textarea "x"
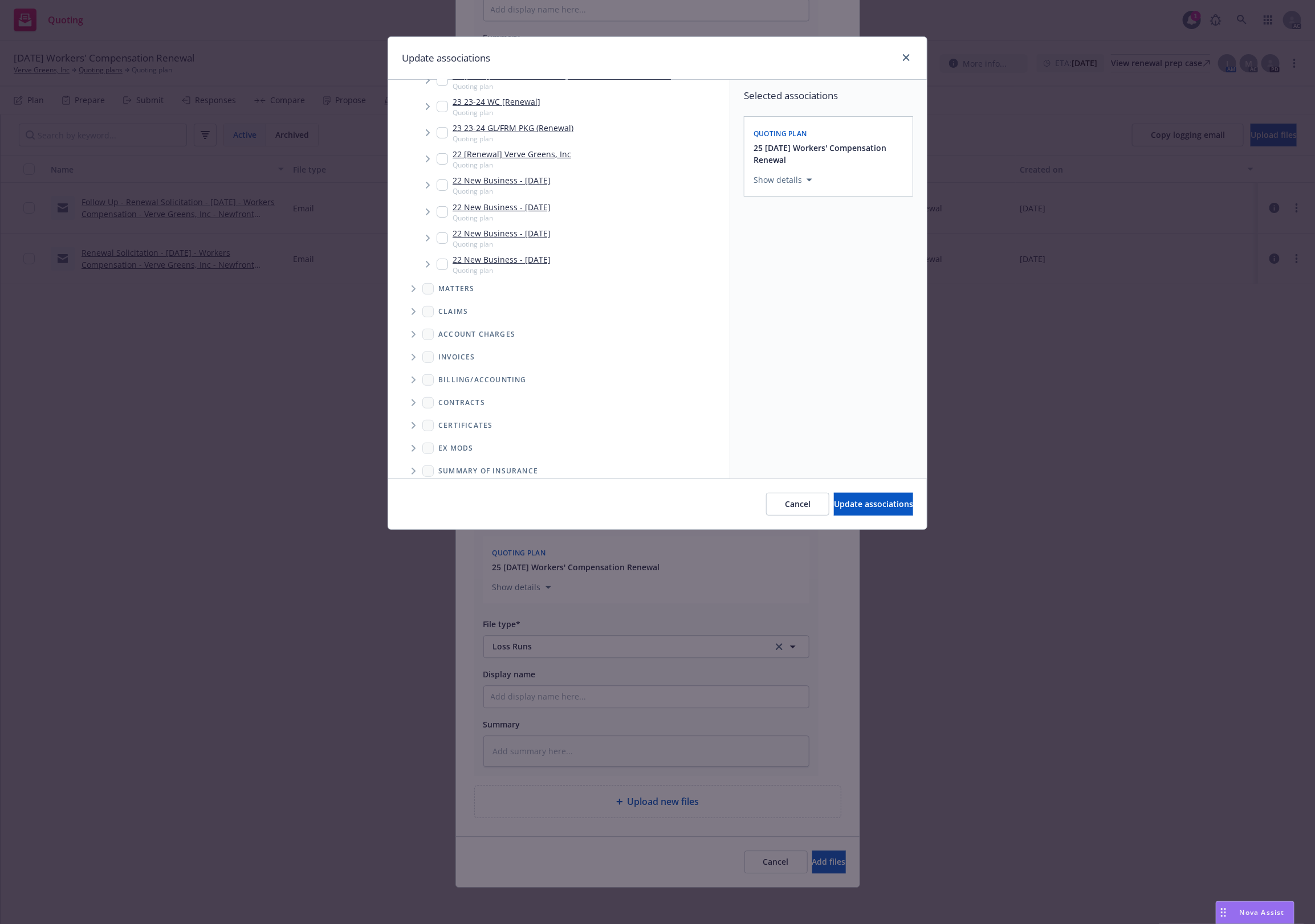
scroll to position [268, 0]
drag, startPoint x: 415, startPoint y: 436, endPoint x: 461, endPoint y: 399, distance: 59.0
click at [415, 435] on icon "Folder Tree Example" at bounding box center [413, 439] width 4 height 7
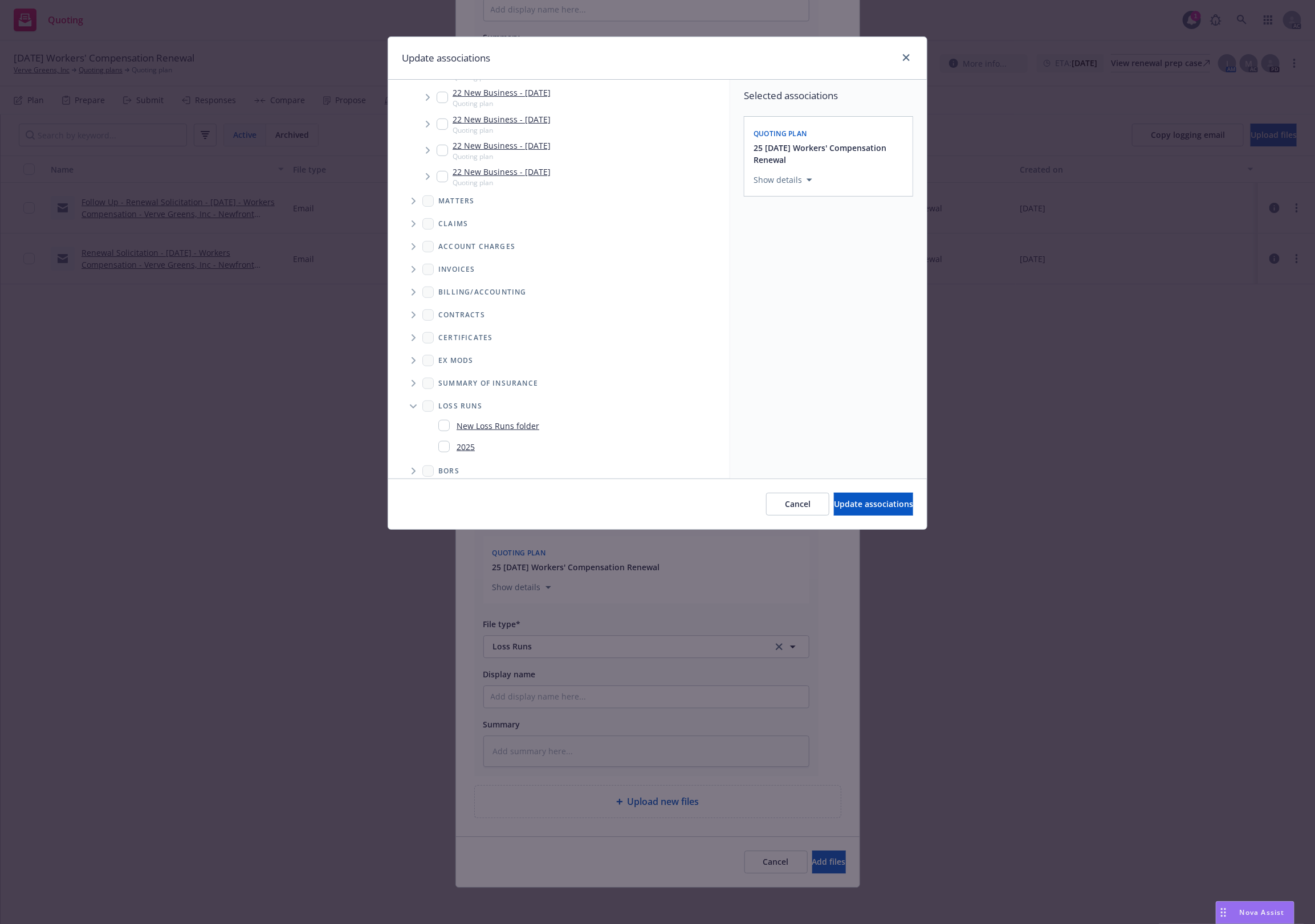
scroll to position [309, 0]
click at [446, 430] on div "2025" at bounding box center [456, 438] width 37 height 16
checkbox input "true"
click at [838, 491] on div "Cancel Update associations" at bounding box center [657, 504] width 539 height 51
click at [834, 507] on span "Update associations" at bounding box center [873, 504] width 79 height 11
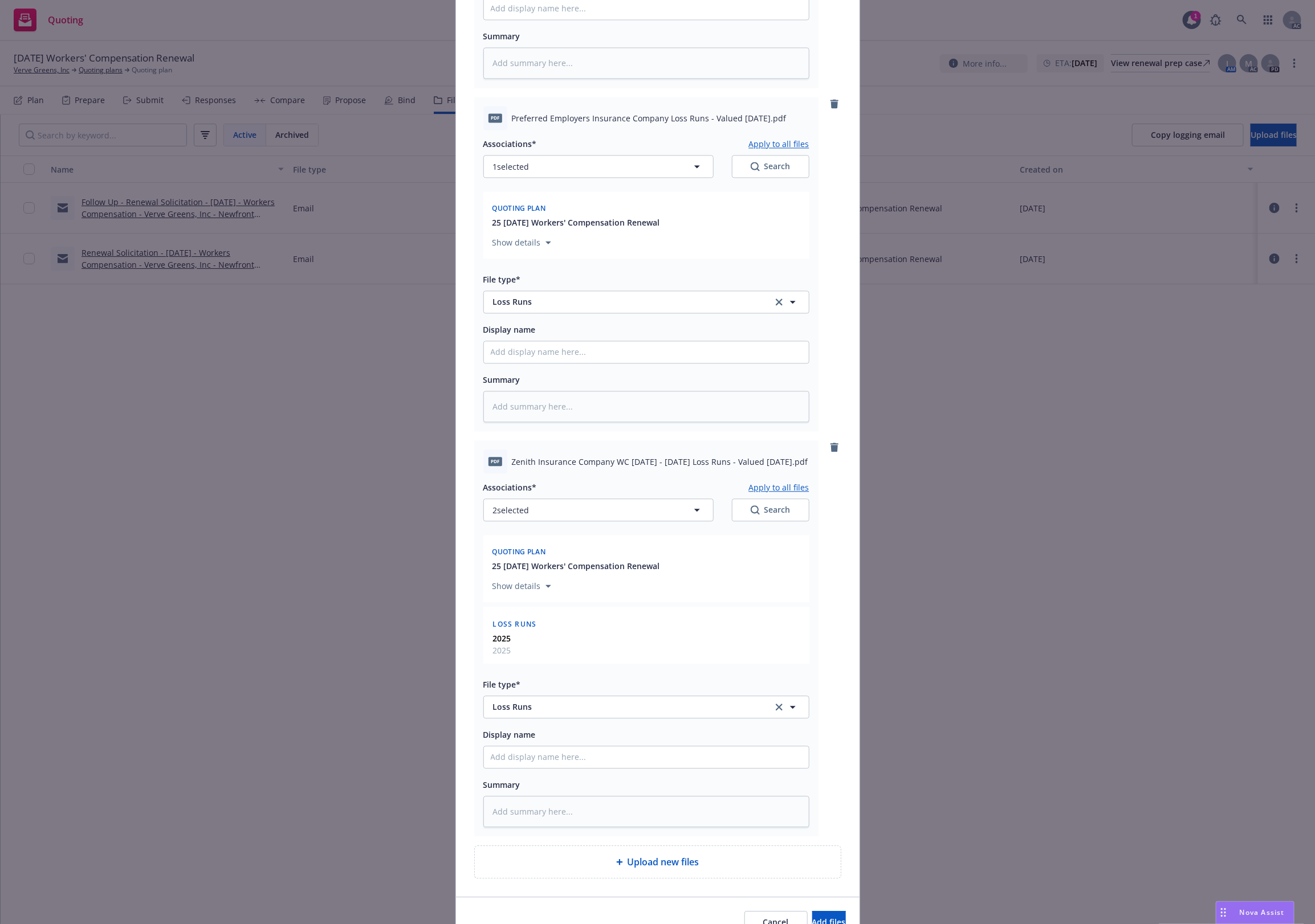
click at [772, 480] on div "Associations* Apply to all files 2 selected Search Quoting plan 25 11/16/25 Wor…" at bounding box center [646, 650] width 326 height 354
click at [771, 484] on button "Apply to all files" at bounding box center [779, 487] width 60 height 14
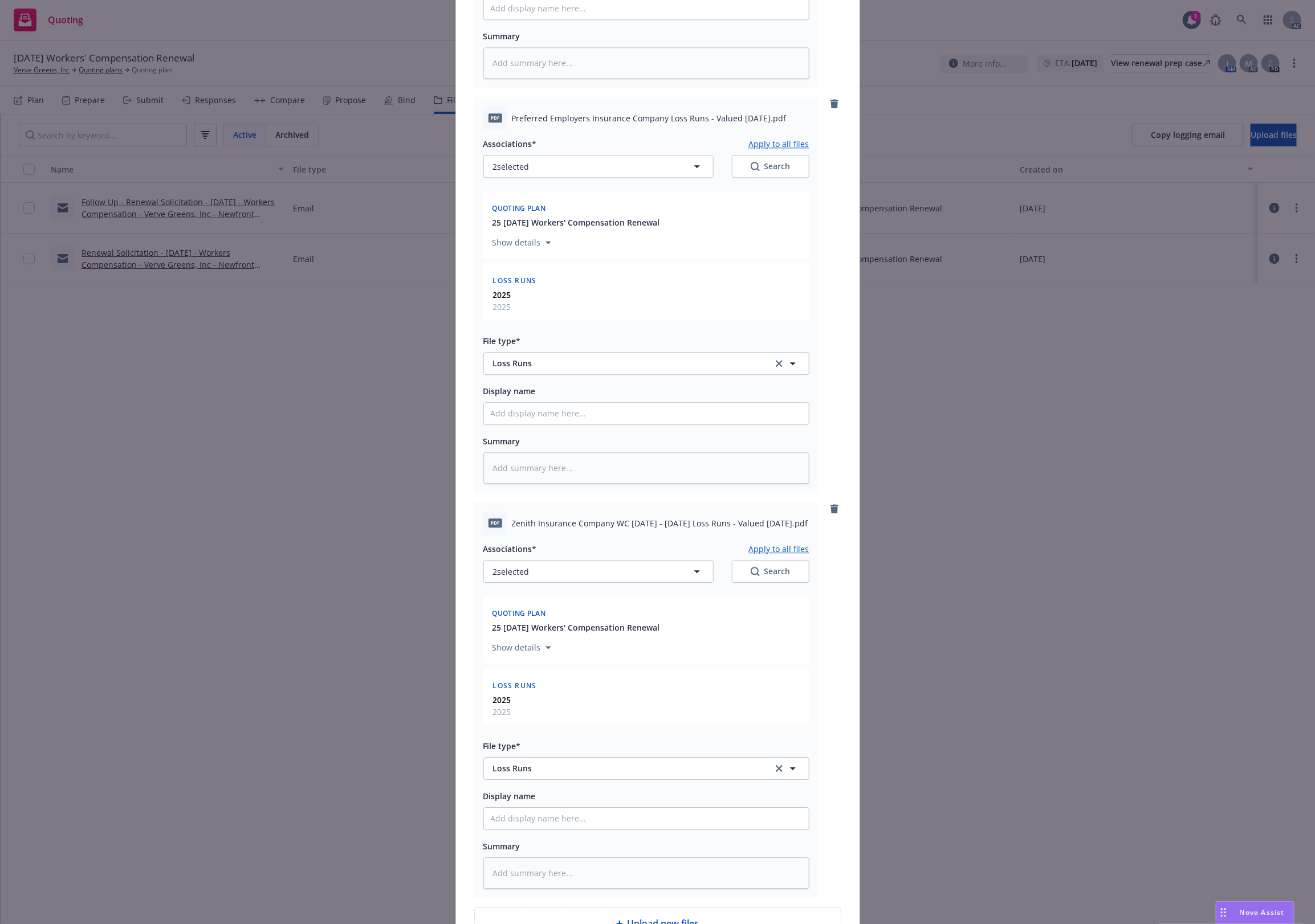
scroll to position [1782, 0]
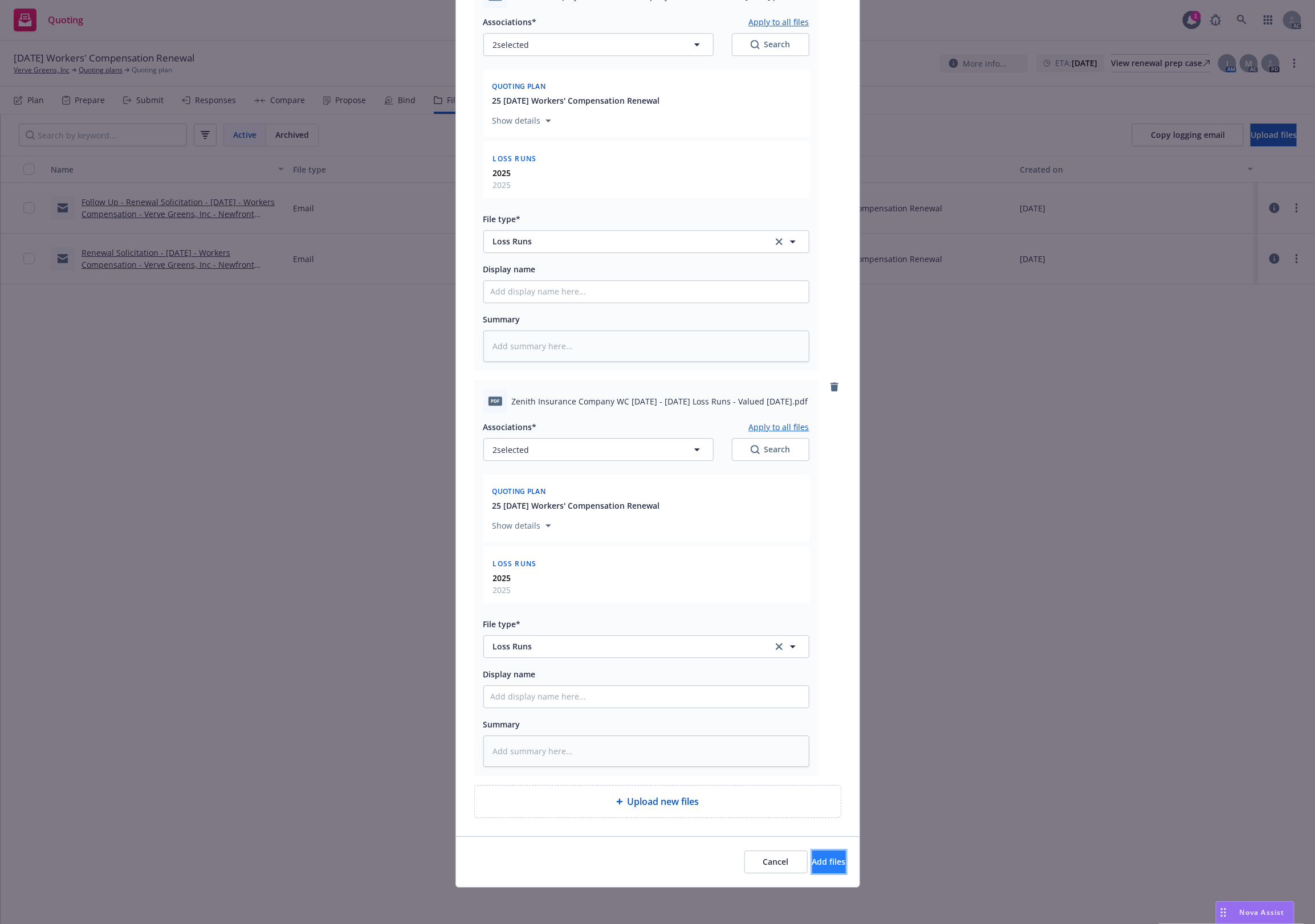
click at [812, 739] on span "Add files" at bounding box center [829, 861] width 34 height 11
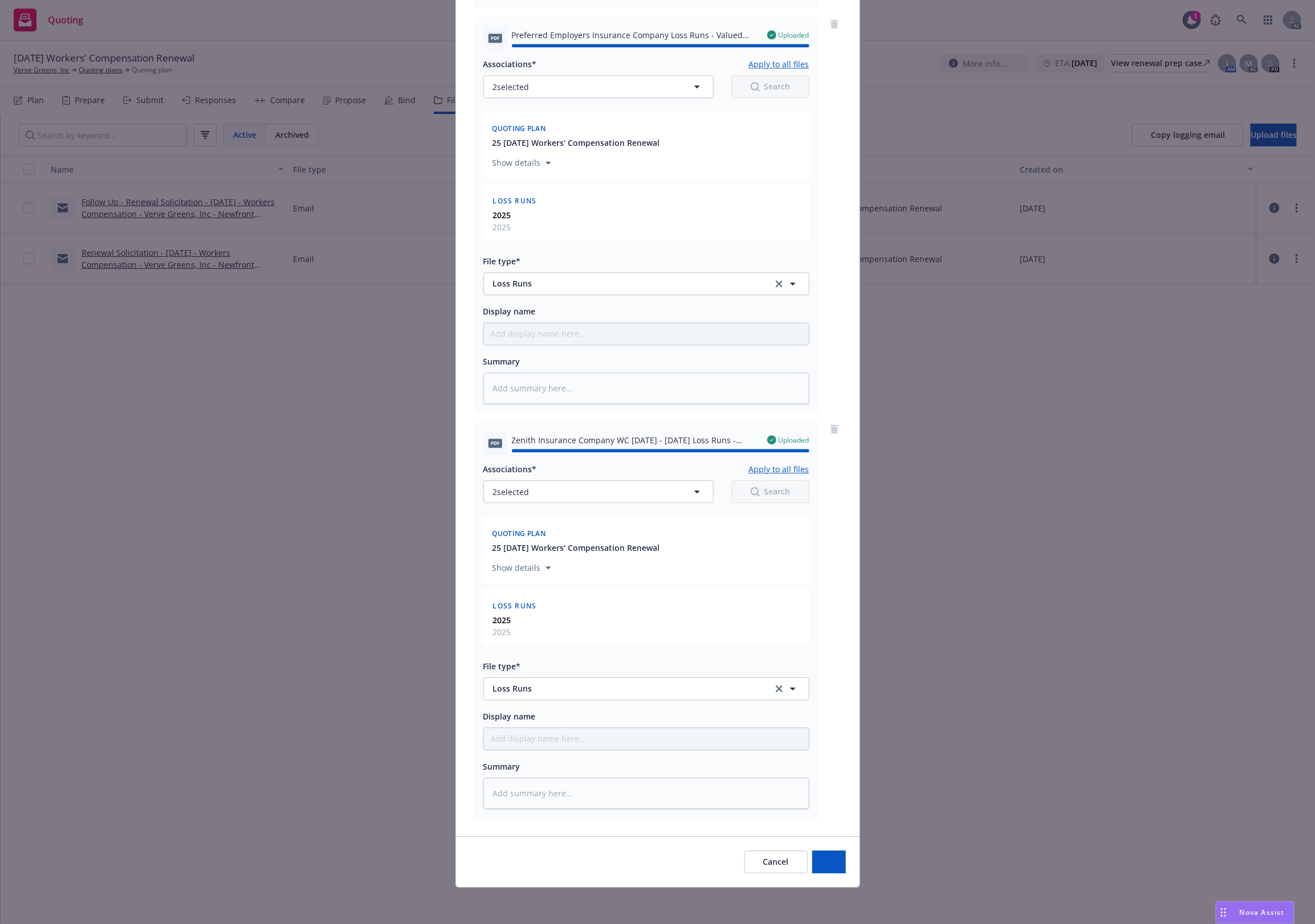
type textarea "x"
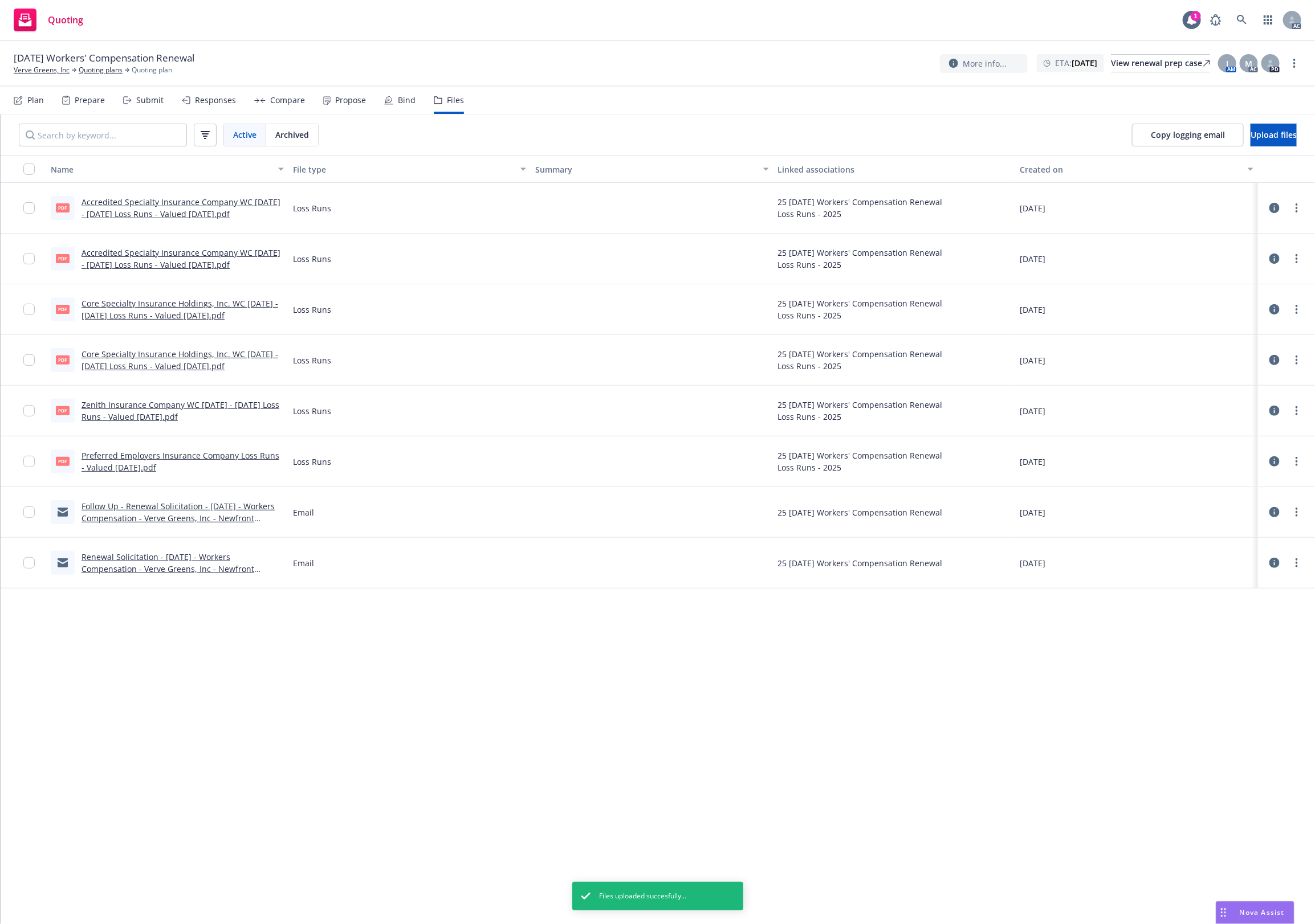
click at [605, 137] on div "Active Archived Copy logging email Upload files" at bounding box center [658, 135] width 1314 height 41
